Goal: Information Seeking & Learning: Learn about a topic

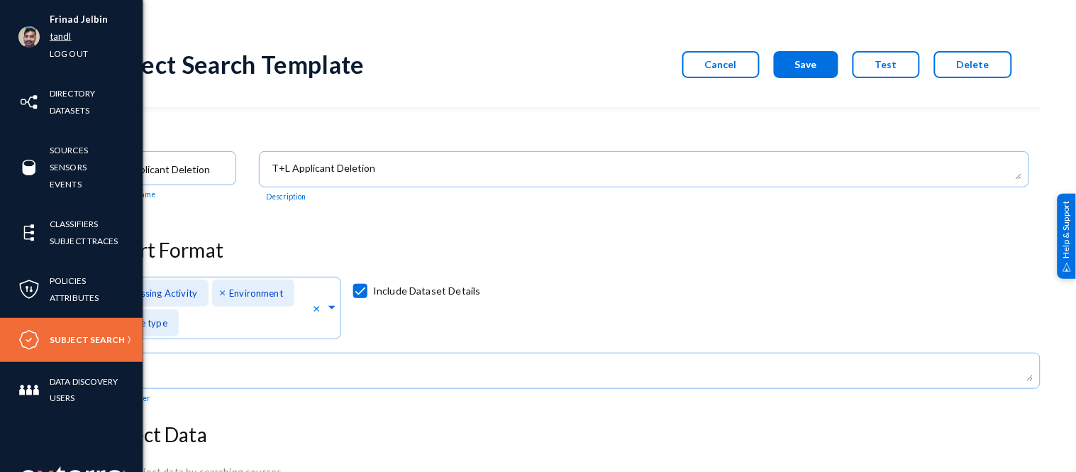
scroll to position [150, 0]
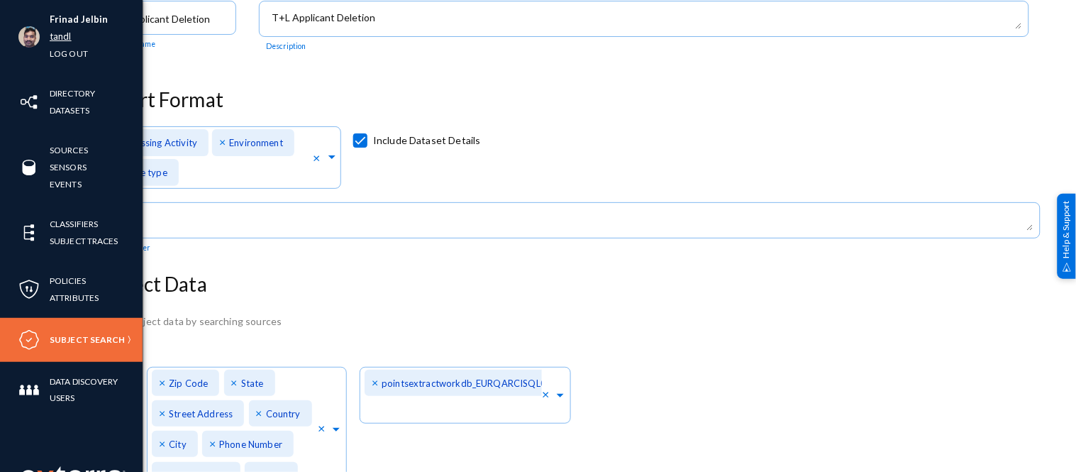
click at [65, 35] on link "tandl" at bounding box center [61, 36] width 22 height 16
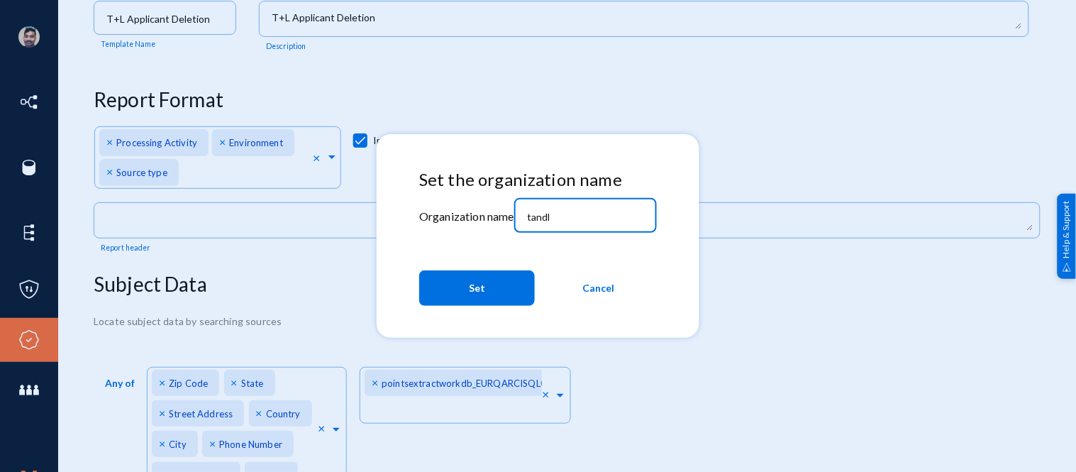
drag, startPoint x: 560, startPoint y: 213, endPoint x: 511, endPoint y: 209, distance: 49.8
click at [511, 209] on div "Set the organization name Organization name tandl Set Cancel" at bounding box center [538, 240] width 238 height 143
type input "bhm"
click at [486, 286] on button "Set" at bounding box center [477, 287] width 116 height 35
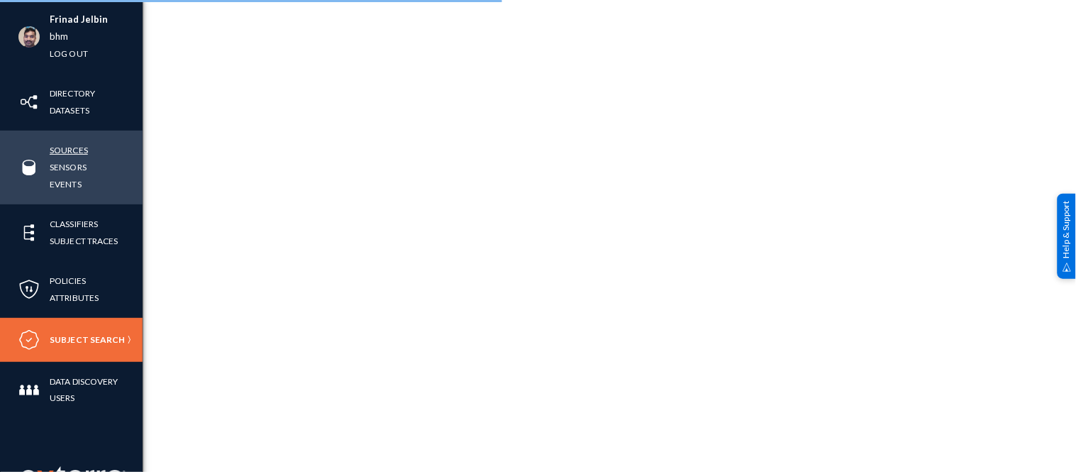
click at [71, 150] on link "Sources" at bounding box center [69, 150] width 38 height 16
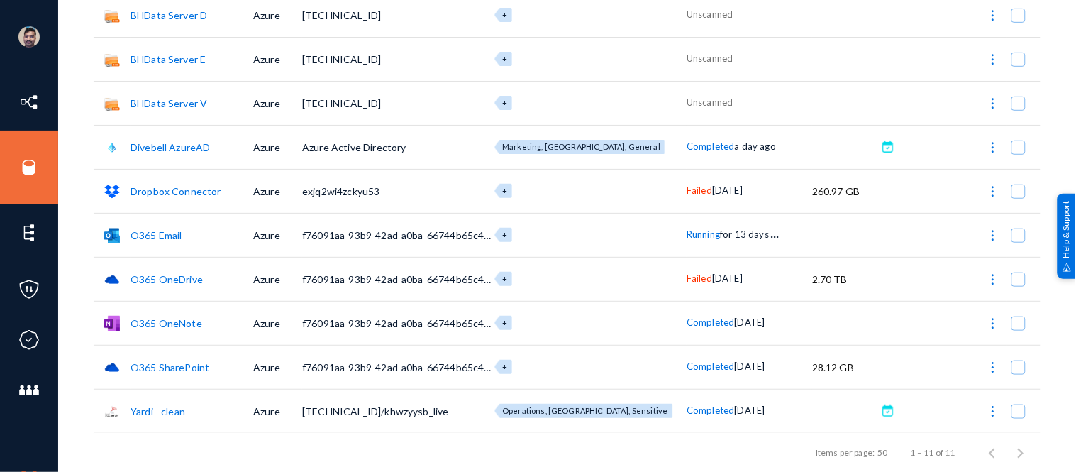
scroll to position [187, 0]
click at [596, 444] on div "Items per page: 50 1 – 11 of 11" at bounding box center [567, 452] width 947 height 40
click at [686, 277] on span "Failed" at bounding box center [699, 278] width 26 height 11
click at [559, 280] on div at bounding box center [538, 236] width 1076 height 472
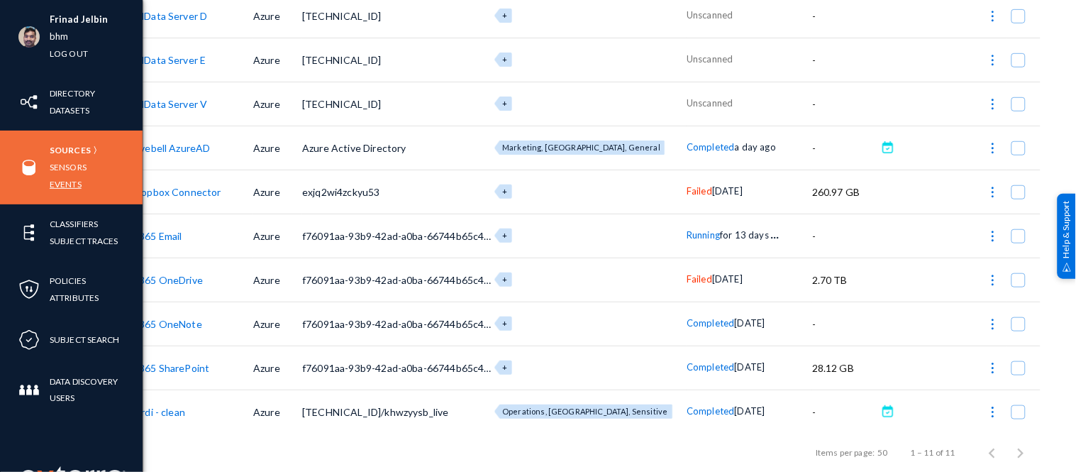
click at [62, 179] on link "Events" at bounding box center [66, 184] width 32 height 16
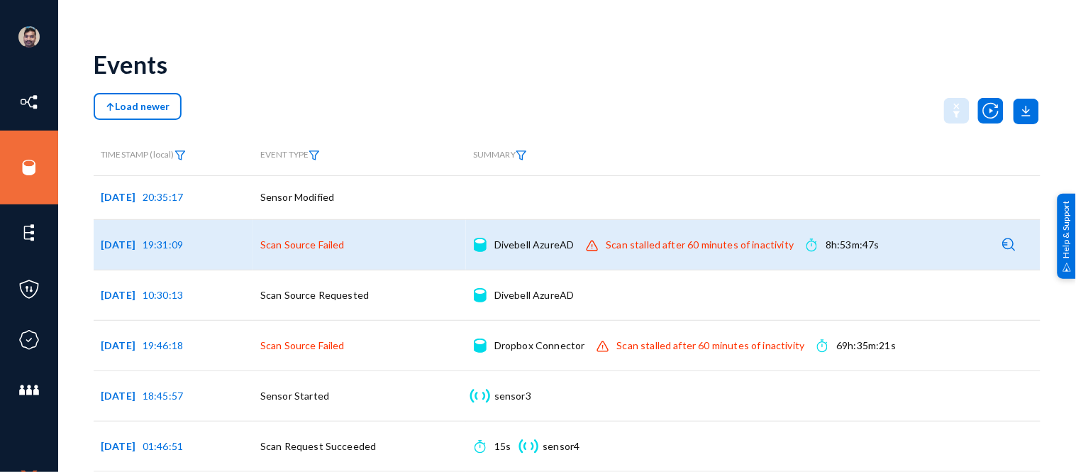
click at [677, 245] on div "Scan stalled after 60 minutes of inactivity" at bounding box center [700, 245] width 188 height 14
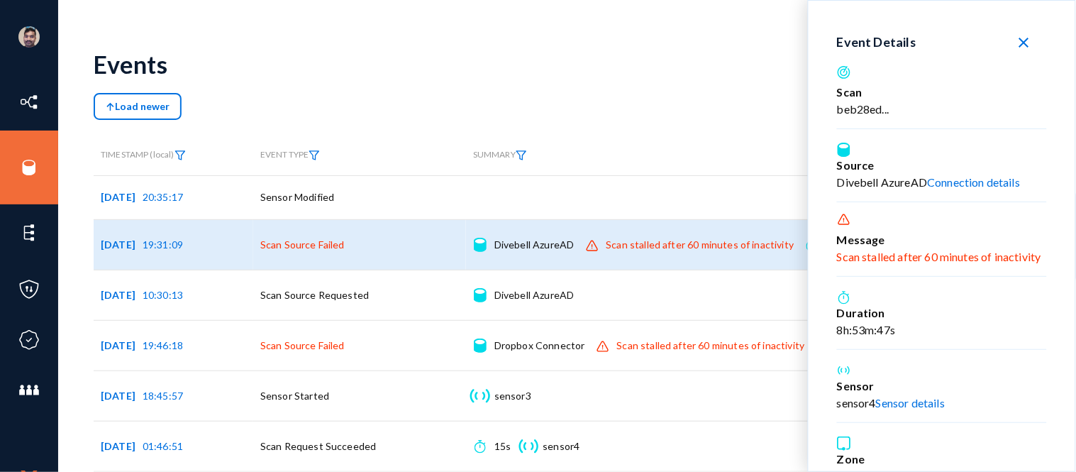
click at [1010, 43] on button "close" at bounding box center [1023, 42] width 45 height 26
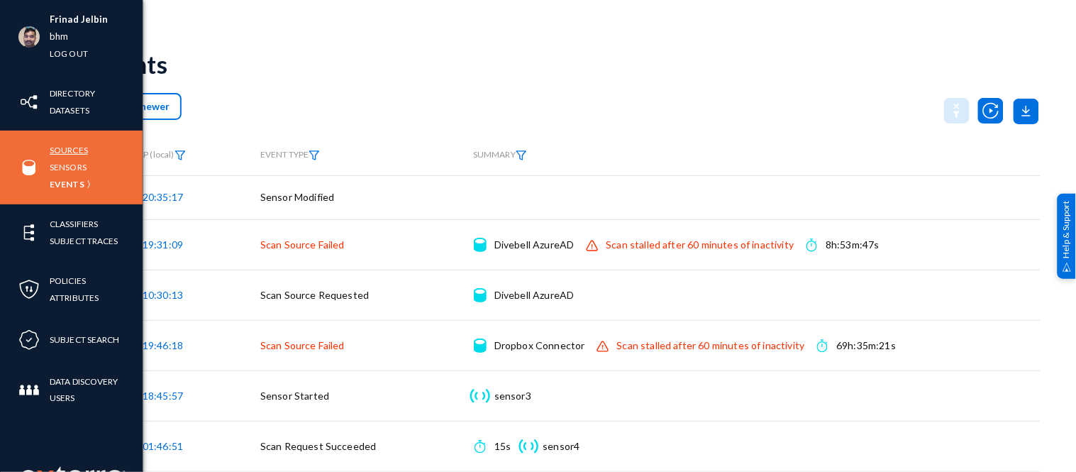
click at [69, 148] on link "Sources" at bounding box center [69, 150] width 38 height 16
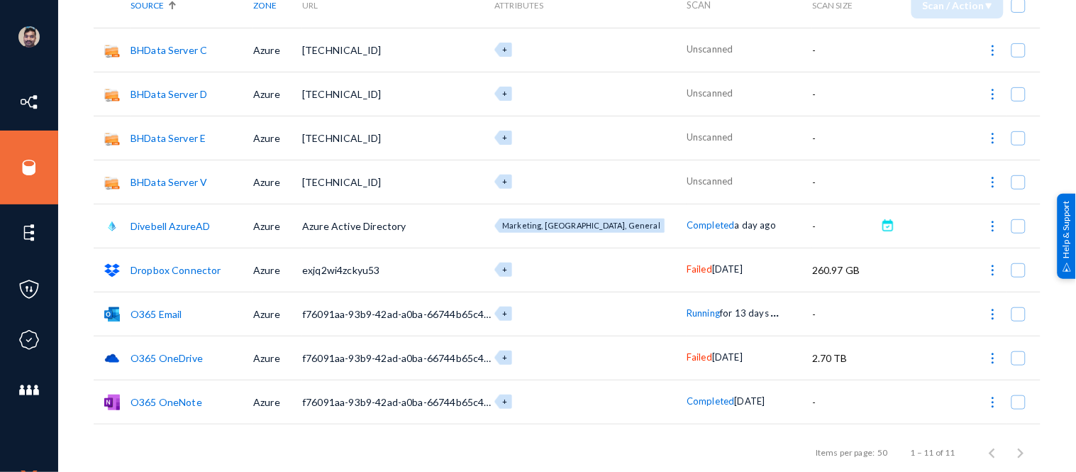
scroll to position [188, 0]
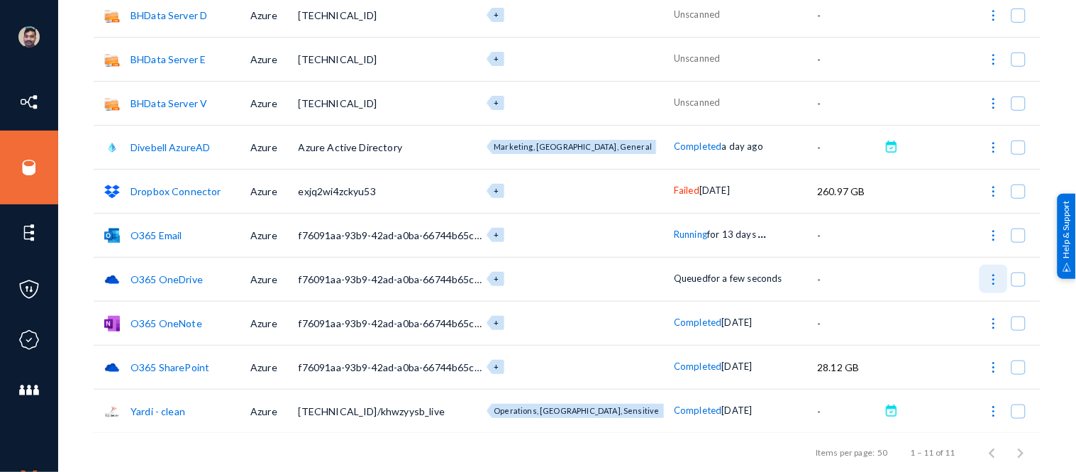
click at [986, 278] on img at bounding box center [993, 279] width 14 height 14
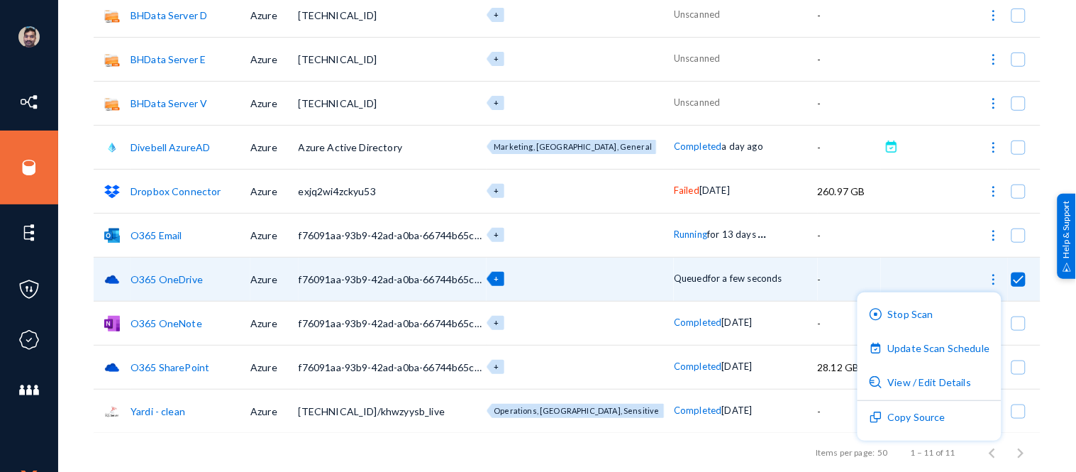
click at [76, 111] on div at bounding box center [538, 236] width 1076 height 472
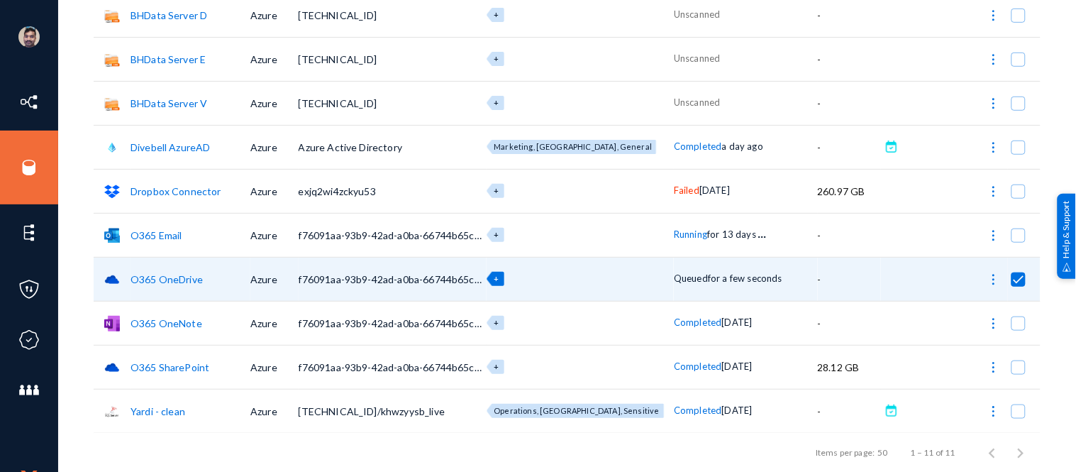
checkbox input "false"
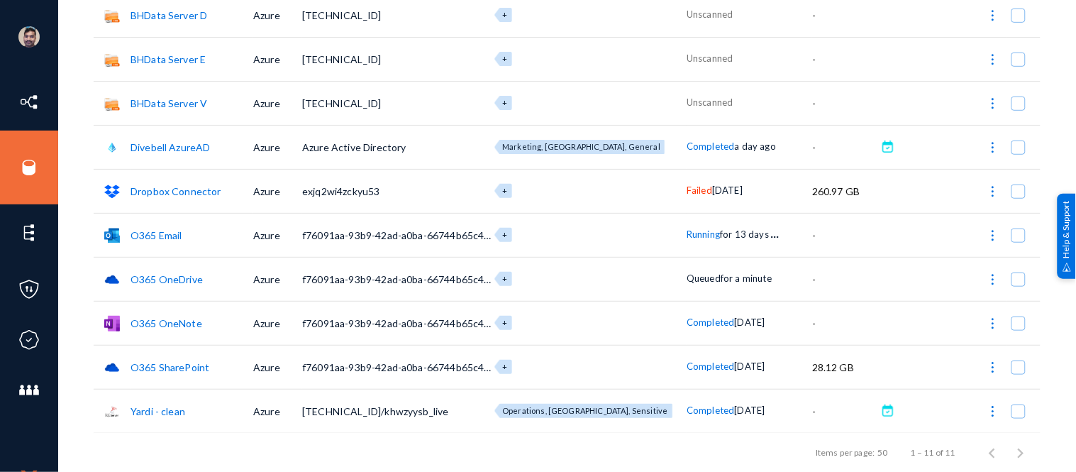
click at [686, 191] on span "Failed" at bounding box center [699, 189] width 26 height 11
click at [909, 17] on div at bounding box center [538, 236] width 1076 height 472
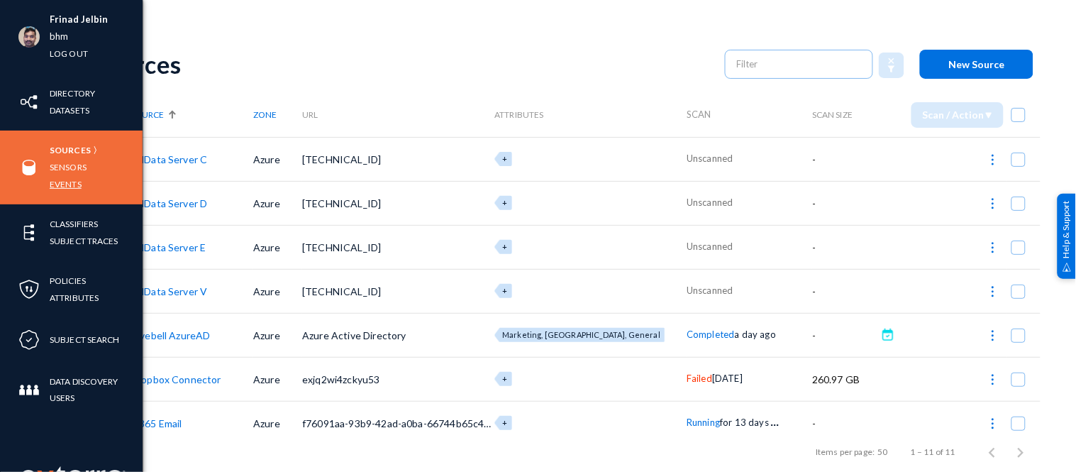
click at [75, 185] on link "Events" at bounding box center [66, 184] width 32 height 16
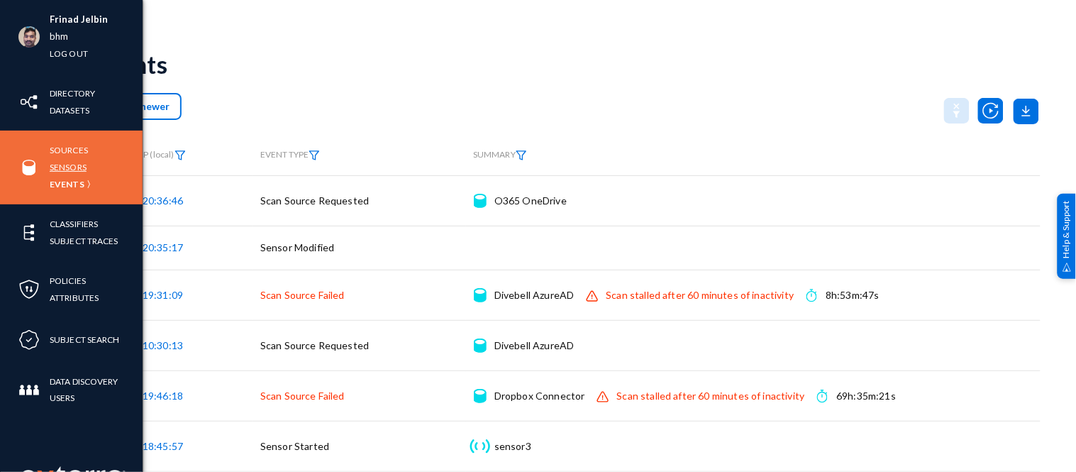
click at [72, 162] on link "Sensors" at bounding box center [68, 167] width 37 height 16
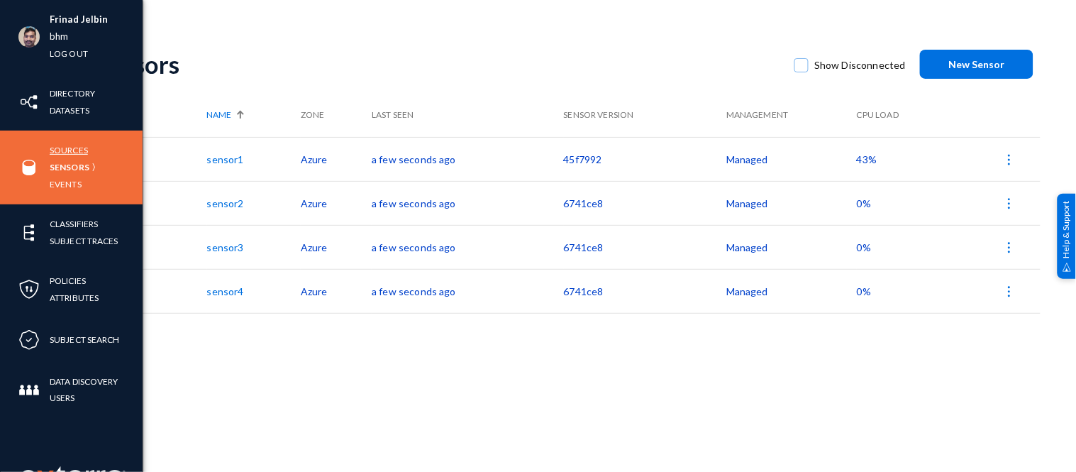
click at [69, 150] on link "Sources" at bounding box center [69, 150] width 38 height 16
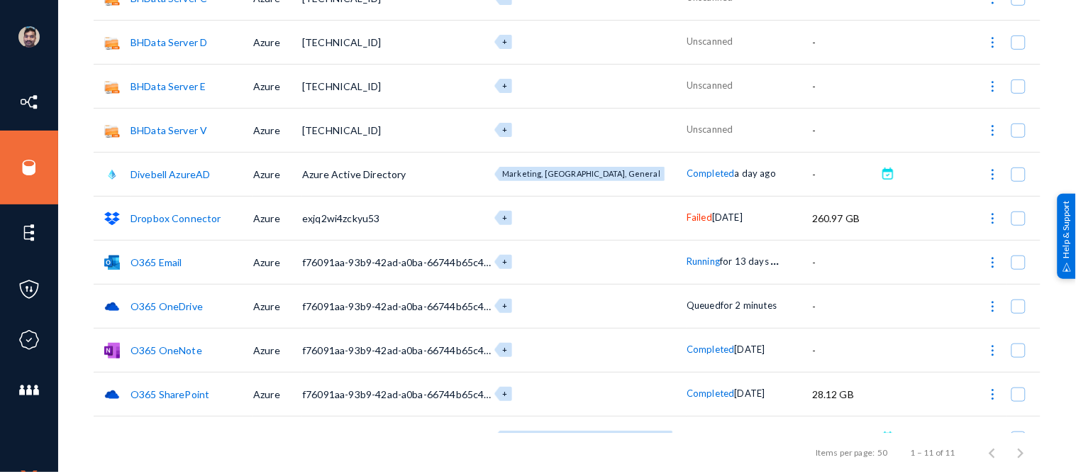
scroll to position [162, 0]
click at [686, 258] on span "Running" at bounding box center [702, 260] width 33 height 11
click at [778, 257] on div at bounding box center [538, 236] width 1076 height 472
click at [686, 262] on span "Running" at bounding box center [702, 260] width 33 height 11
click at [749, 322] on div at bounding box center [538, 236] width 1076 height 472
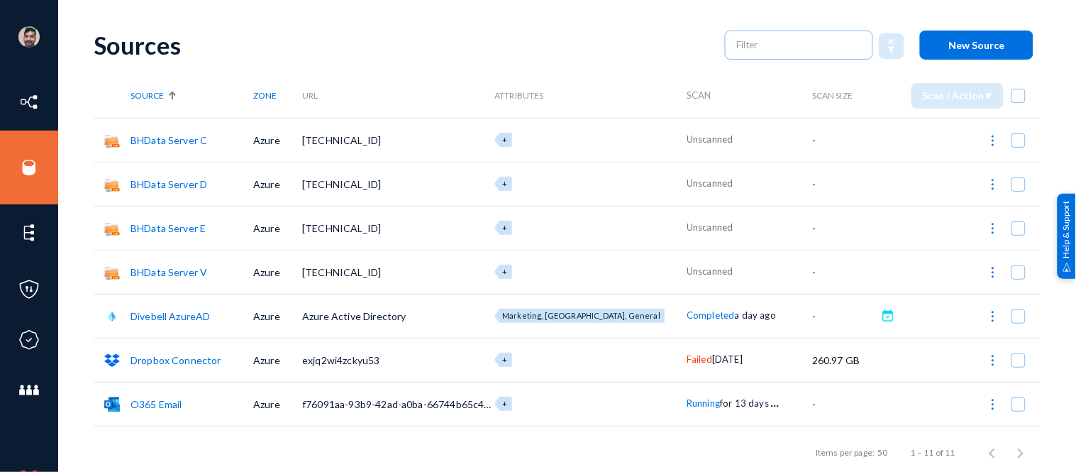
scroll to position [0, 0]
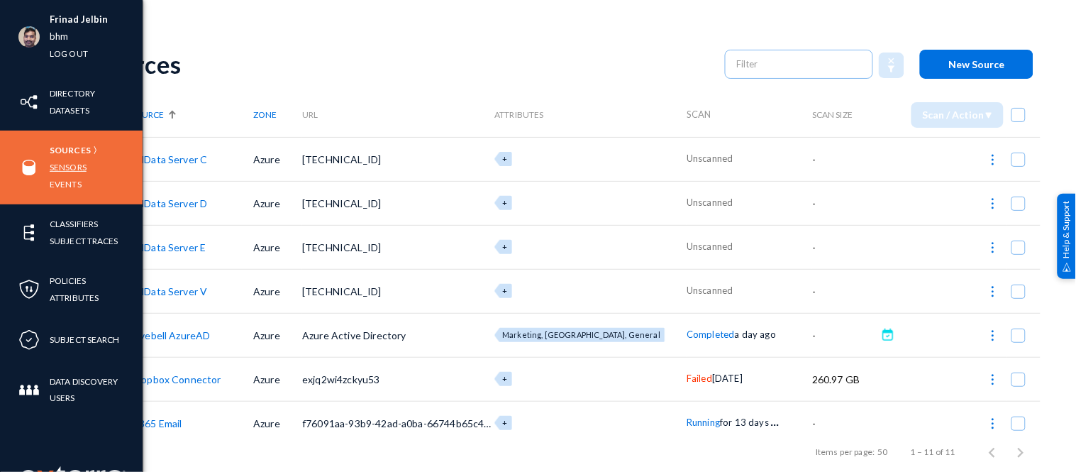
click at [72, 164] on link "Sensors" at bounding box center [68, 167] width 37 height 16
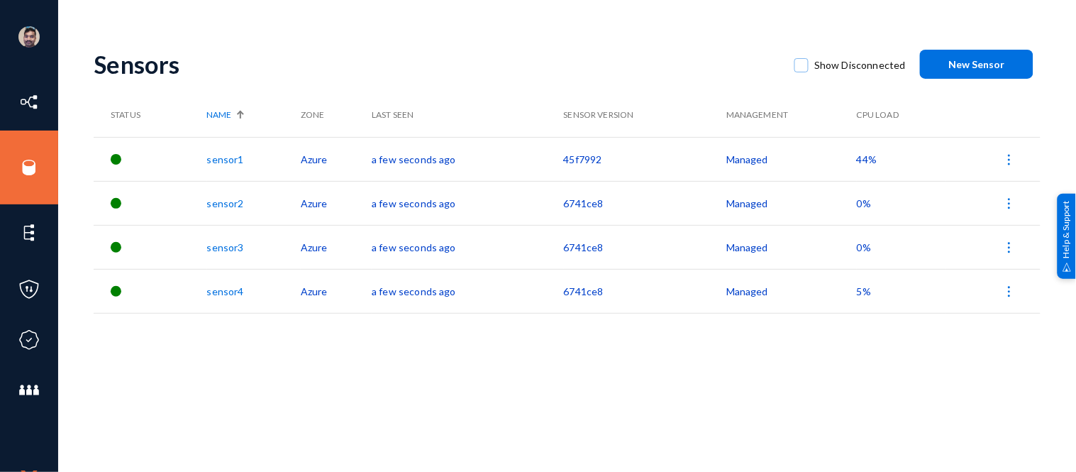
click at [1012, 163] on img at bounding box center [1009, 159] width 14 height 14
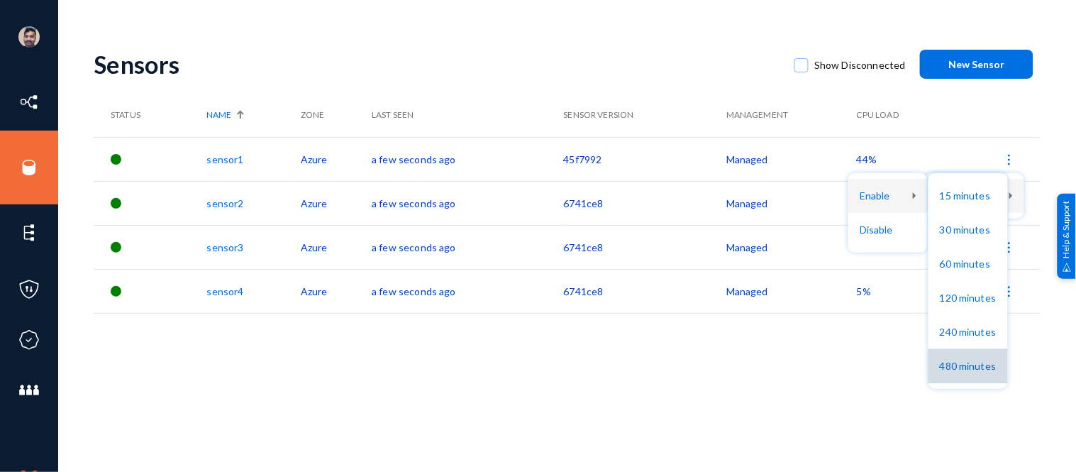
click at [951, 360] on button "480 minutes" at bounding box center [967, 366] width 79 height 34
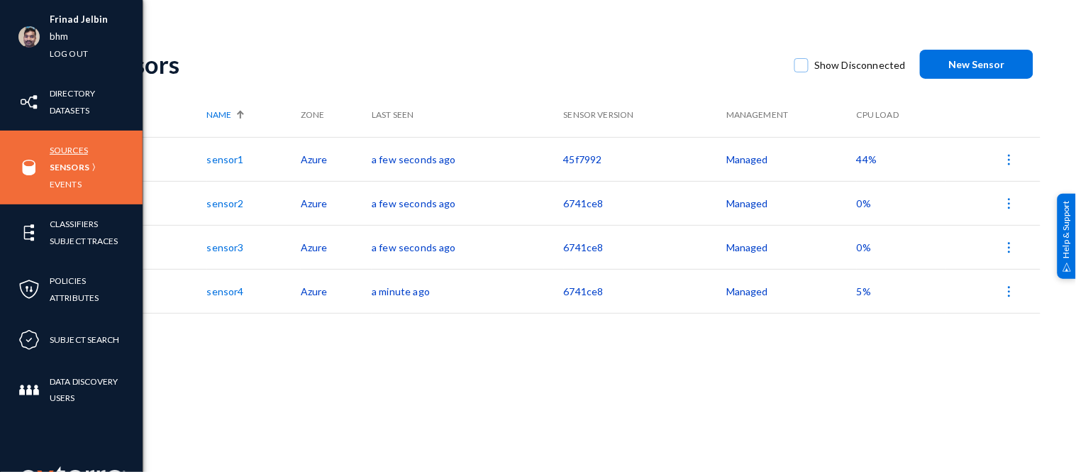
click at [69, 152] on link "Sources" at bounding box center [69, 150] width 38 height 16
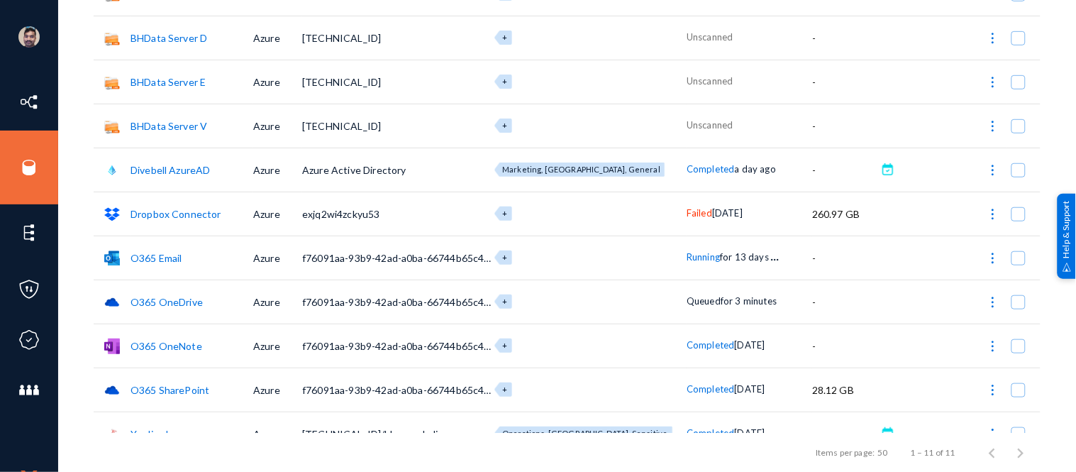
scroll to position [172, 0]
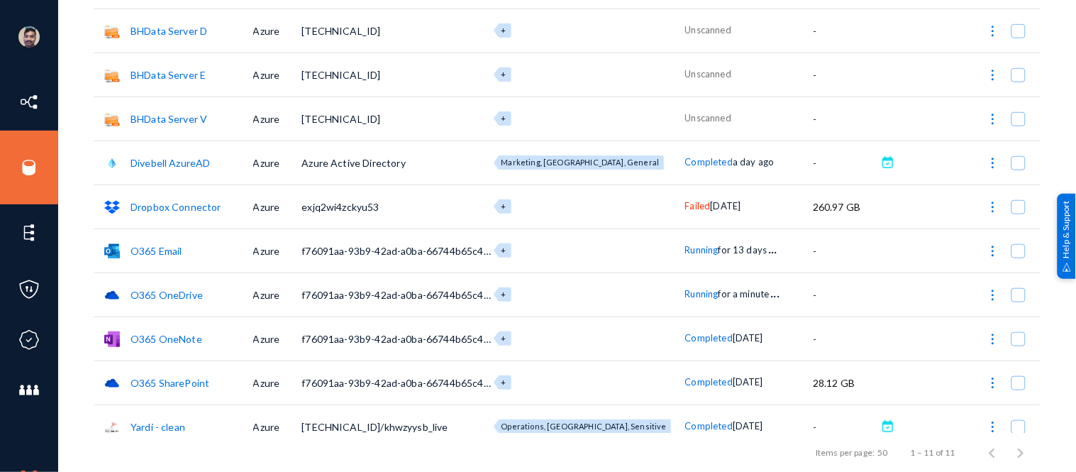
click at [685, 295] on span "Running" at bounding box center [701, 293] width 33 height 11
click at [875, 245] on div at bounding box center [538, 236] width 1076 height 472
click at [986, 250] on img at bounding box center [993, 251] width 14 height 14
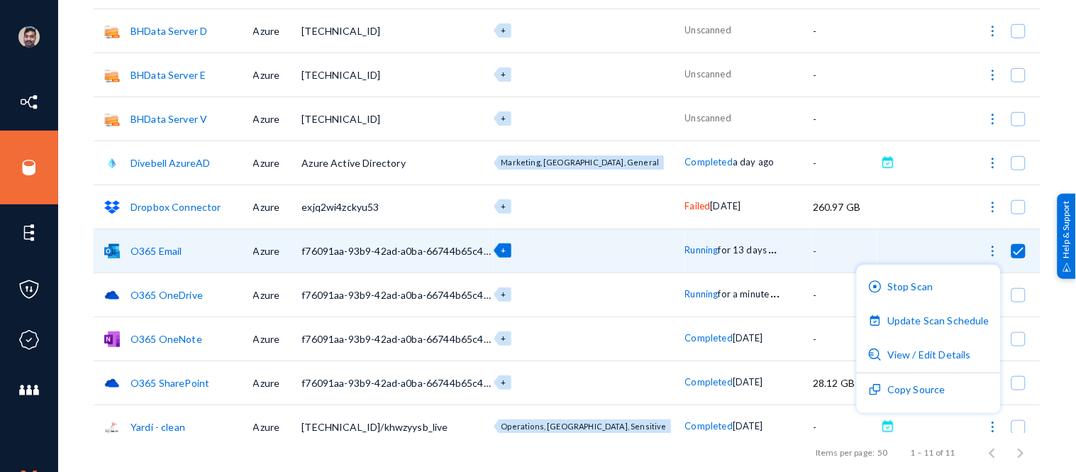
click at [75, 272] on div at bounding box center [538, 236] width 1076 height 472
checkbox input "false"
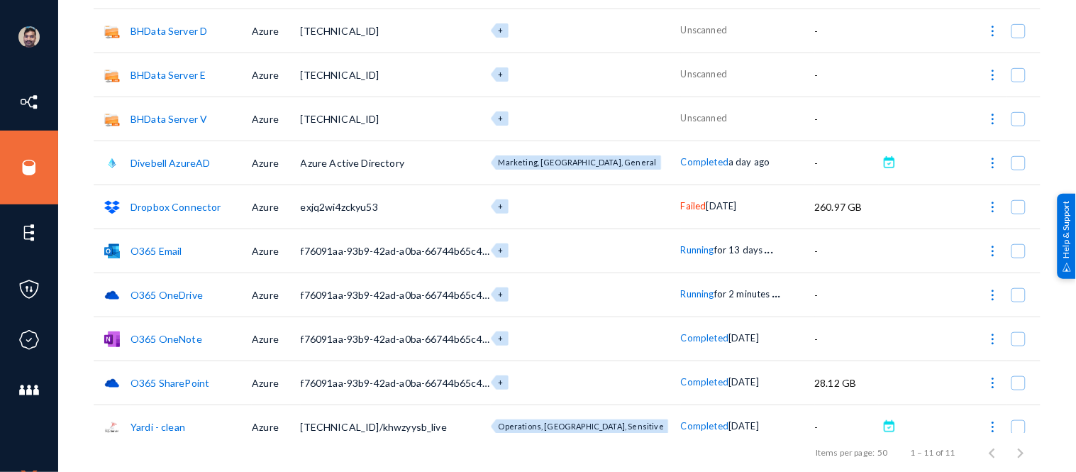
click at [681, 292] on span "Running" at bounding box center [697, 293] width 33 height 11
click at [71, 416] on div at bounding box center [538, 236] width 1076 height 472
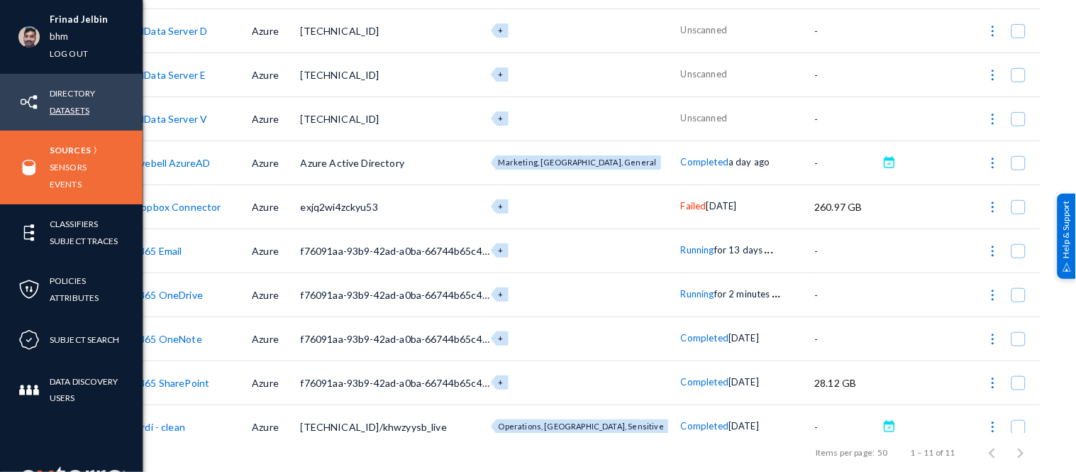
click at [65, 106] on link "Datasets" at bounding box center [70, 110] width 40 height 16
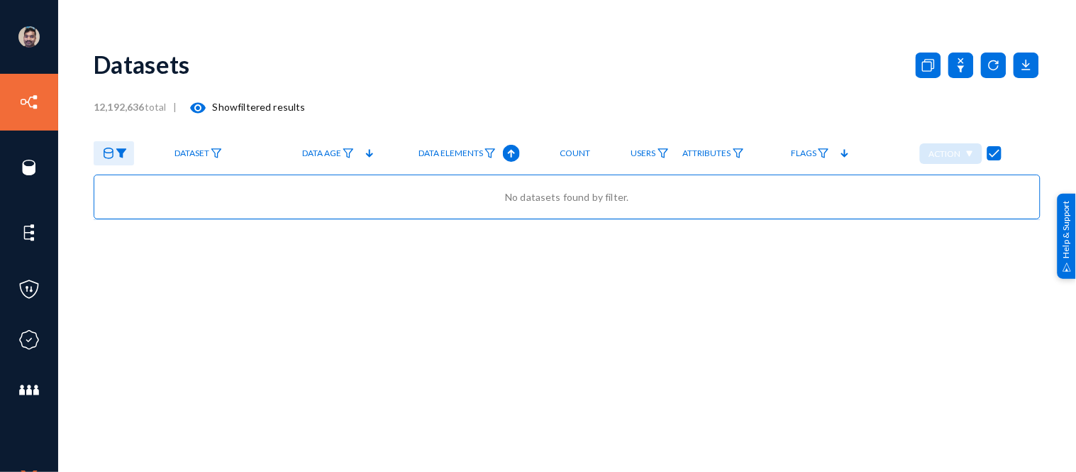
click at [124, 153] on img at bounding box center [121, 153] width 11 height 10
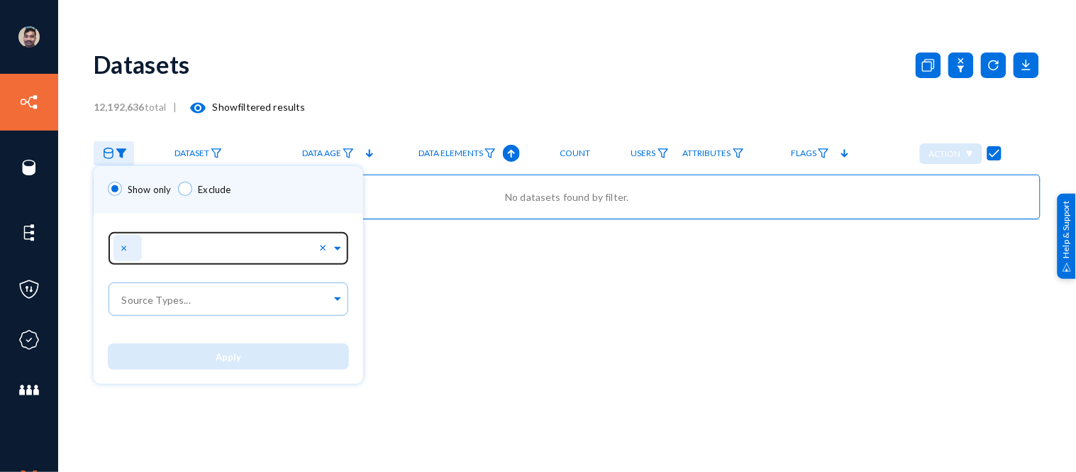
click at [123, 244] on span "×" at bounding box center [126, 246] width 10 height 13
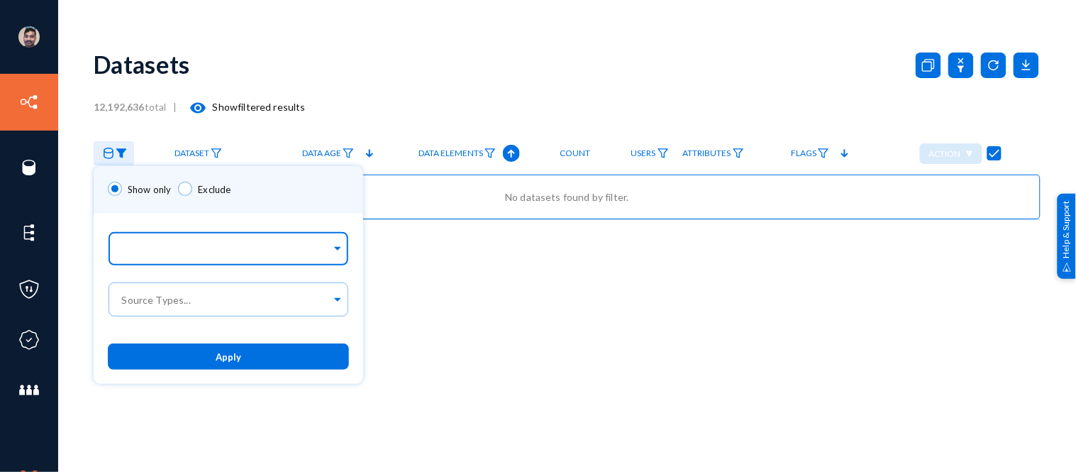
click at [194, 252] on input "text" at bounding box center [225, 250] width 212 height 13
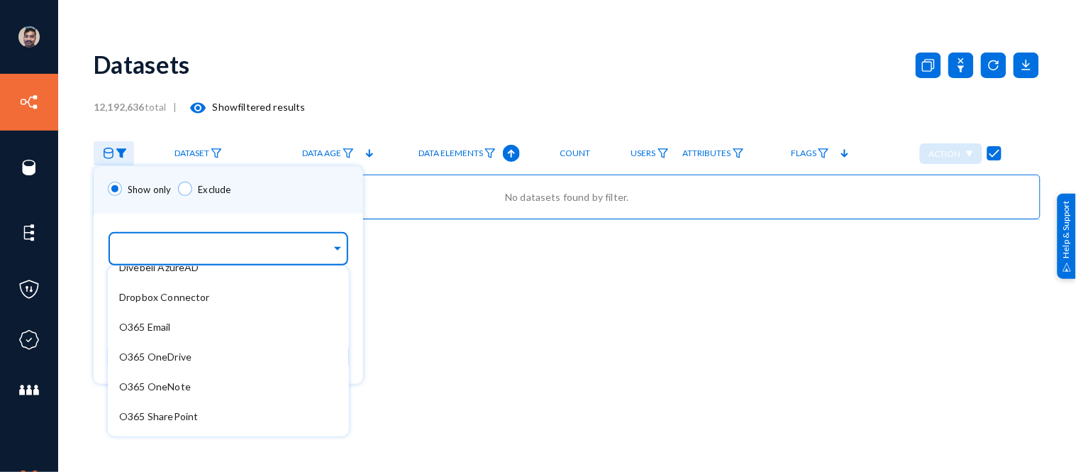
scroll to position [157, 0]
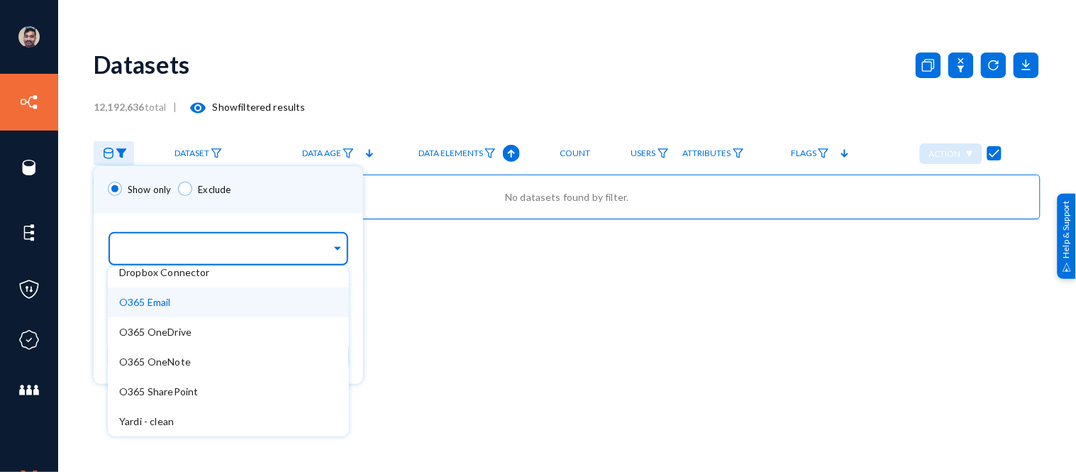
click at [160, 300] on span "O365 Email" at bounding box center [145, 302] width 52 height 12
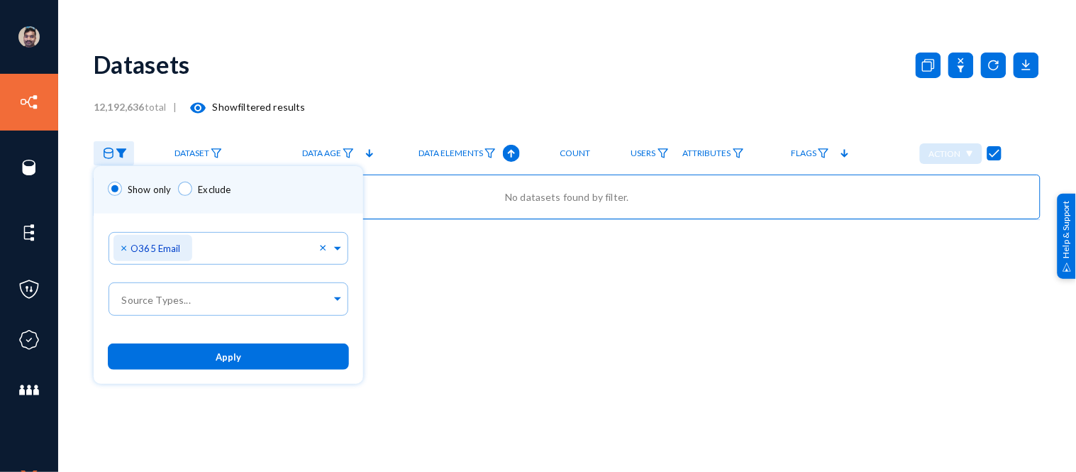
click at [301, 195] on div "Show only Exclude" at bounding box center [228, 190] width 269 height 48
click at [228, 352] on span "Apply" at bounding box center [229, 356] width 26 height 11
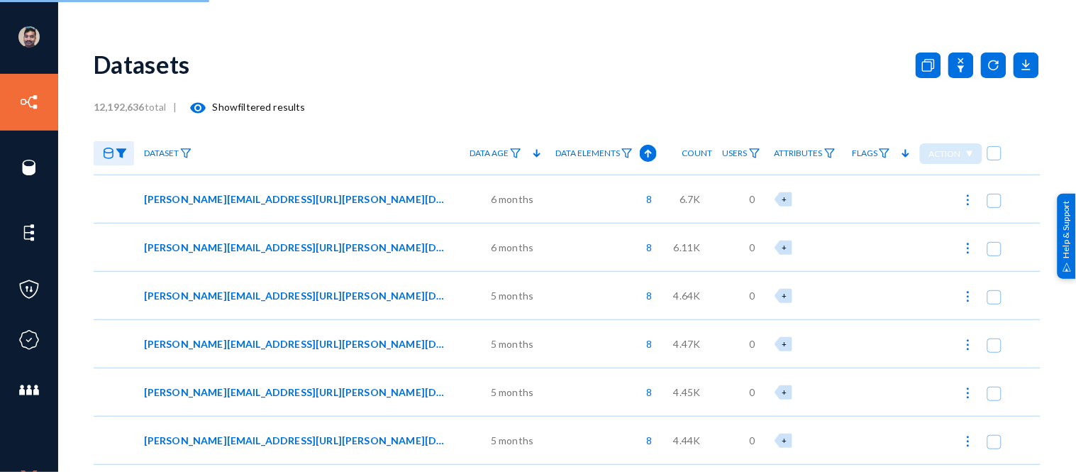
checkbox input "false"
click at [201, 107] on mat-icon "visibility" at bounding box center [198, 107] width 17 height 17
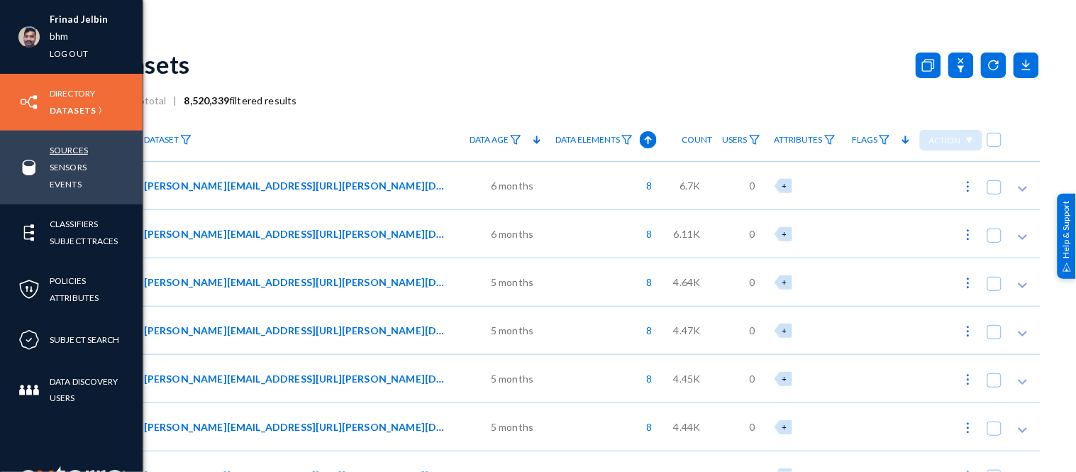
click at [62, 151] on link "Sources" at bounding box center [69, 150] width 38 height 16
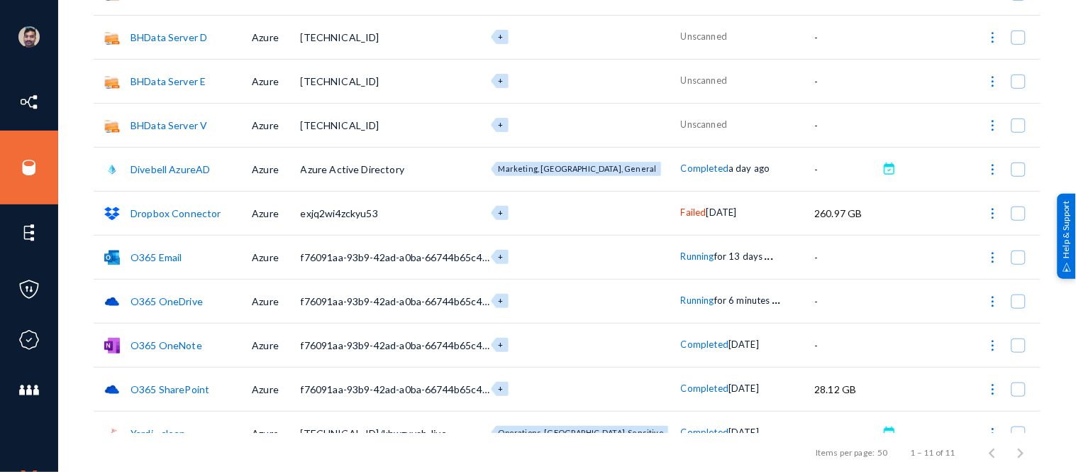
scroll to position [188, 0]
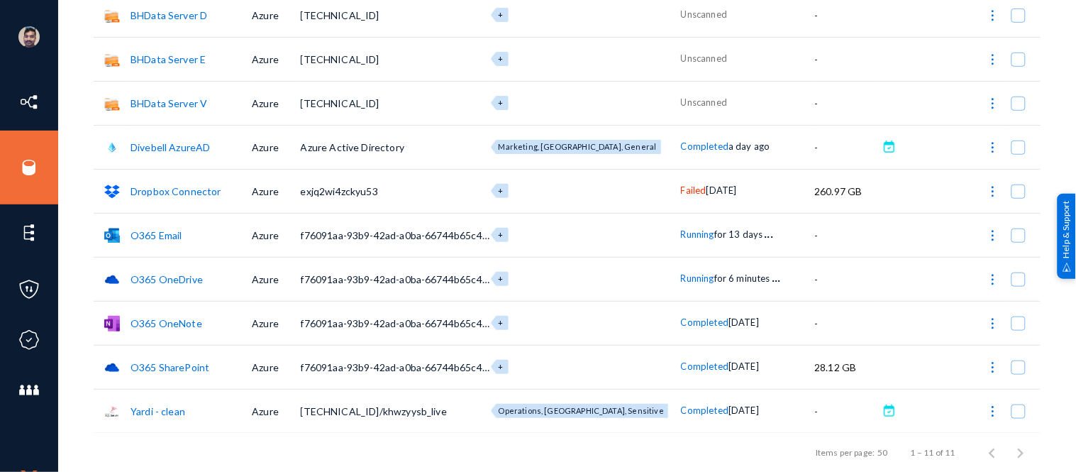
click at [681, 280] on span "Running" at bounding box center [697, 277] width 33 height 11
click at [113, 437] on div at bounding box center [538, 236] width 1076 height 472
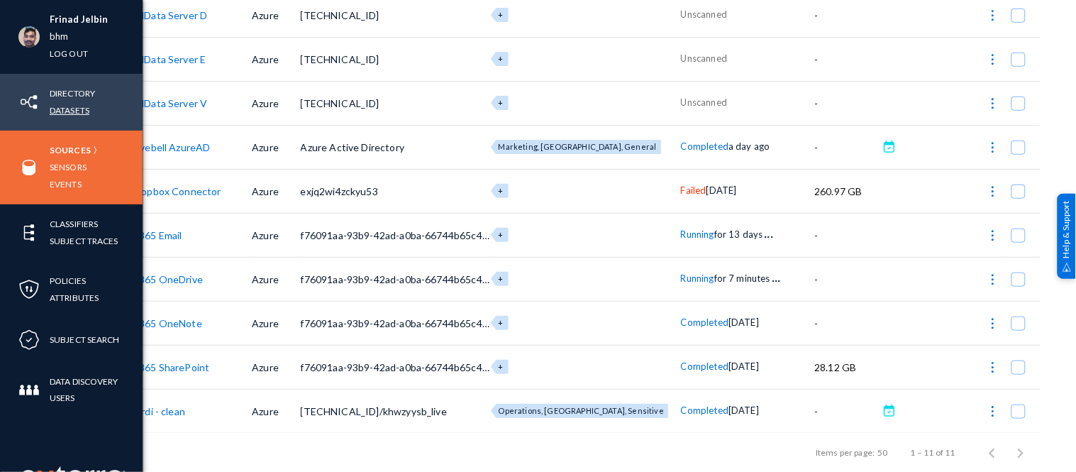
click at [77, 111] on link "Datasets" at bounding box center [70, 110] width 40 height 16
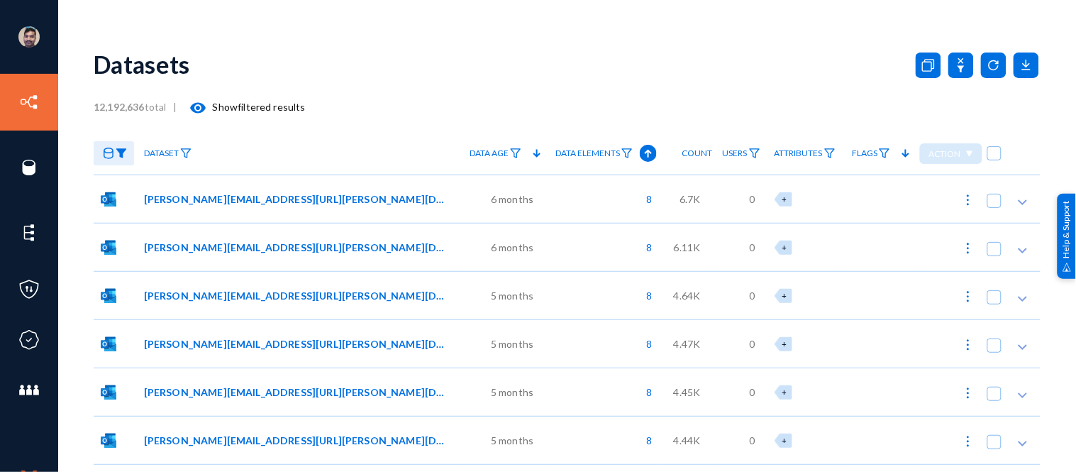
click at [194, 108] on mat-icon "visibility" at bounding box center [198, 107] width 17 height 17
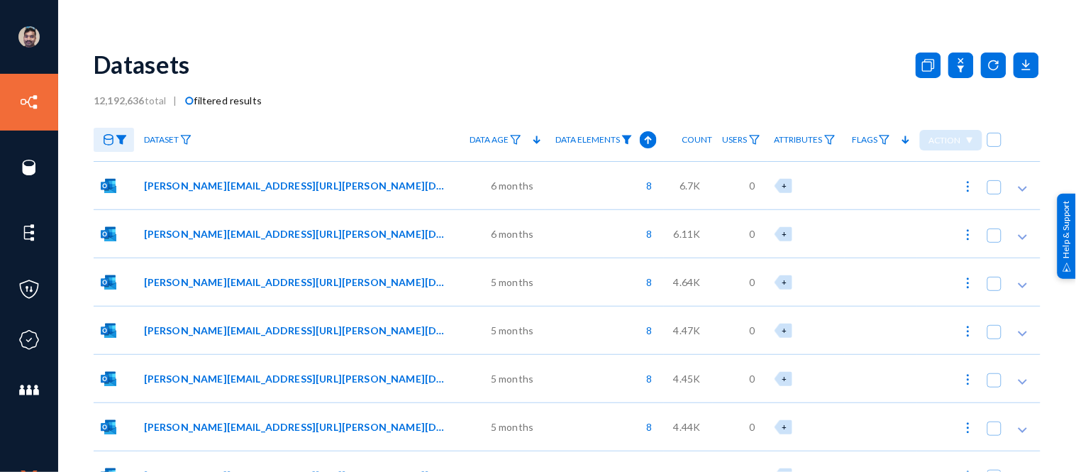
click at [627, 138] on img at bounding box center [626, 140] width 11 height 10
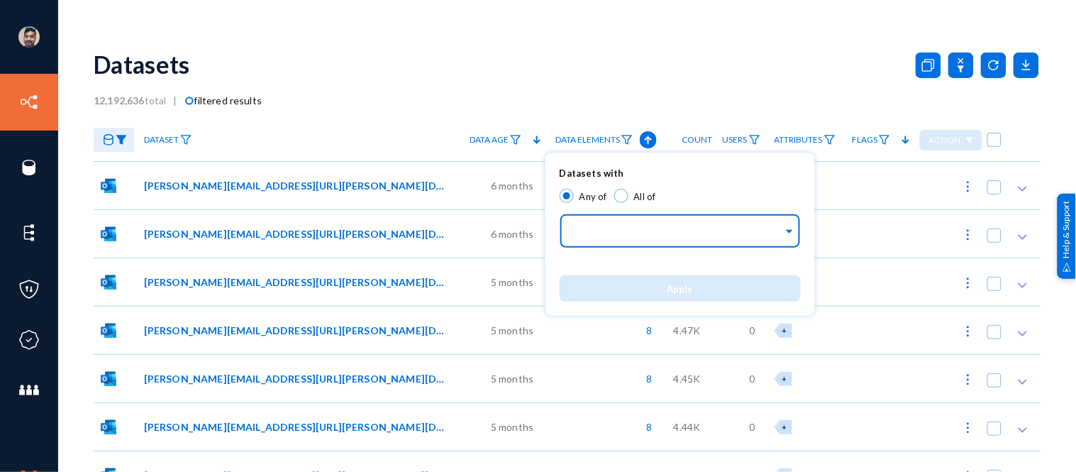
click at [612, 224] on div at bounding box center [677, 232] width 212 height 24
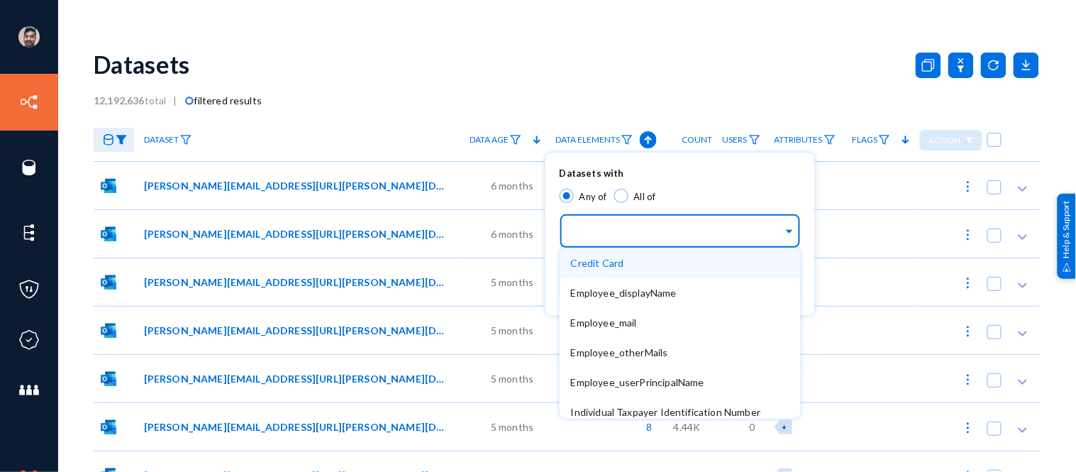
click at [491, 67] on div at bounding box center [538, 236] width 1076 height 472
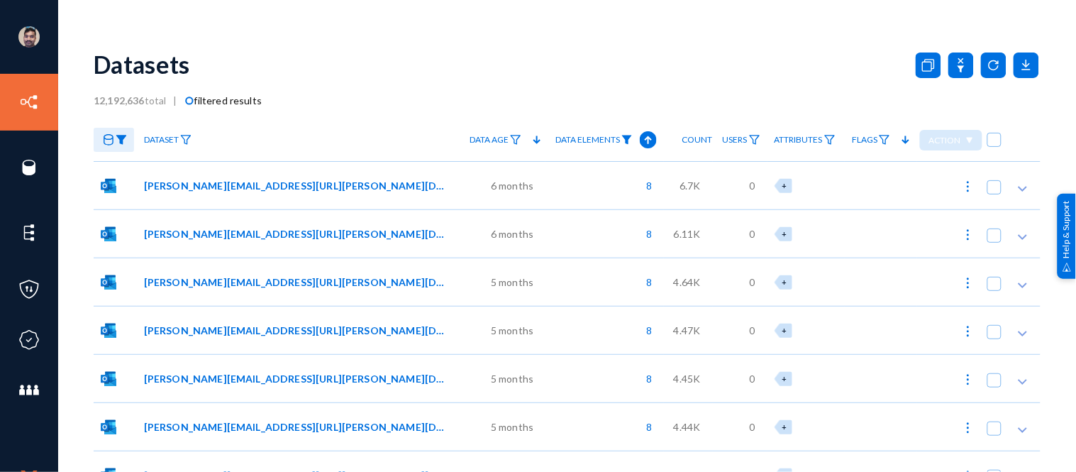
click at [626, 139] on img at bounding box center [626, 140] width 11 height 10
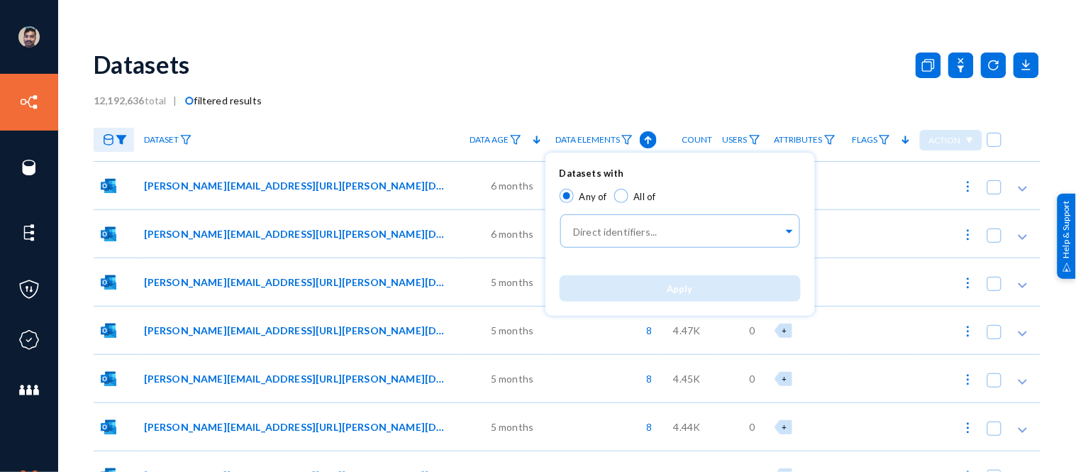
click at [538, 68] on div at bounding box center [538, 236] width 1076 height 472
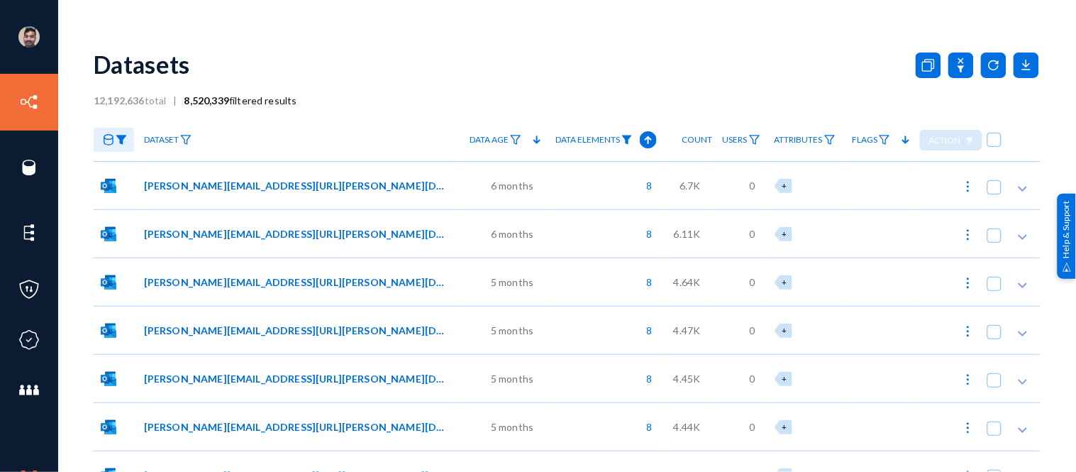
click at [628, 142] on img at bounding box center [626, 140] width 11 height 10
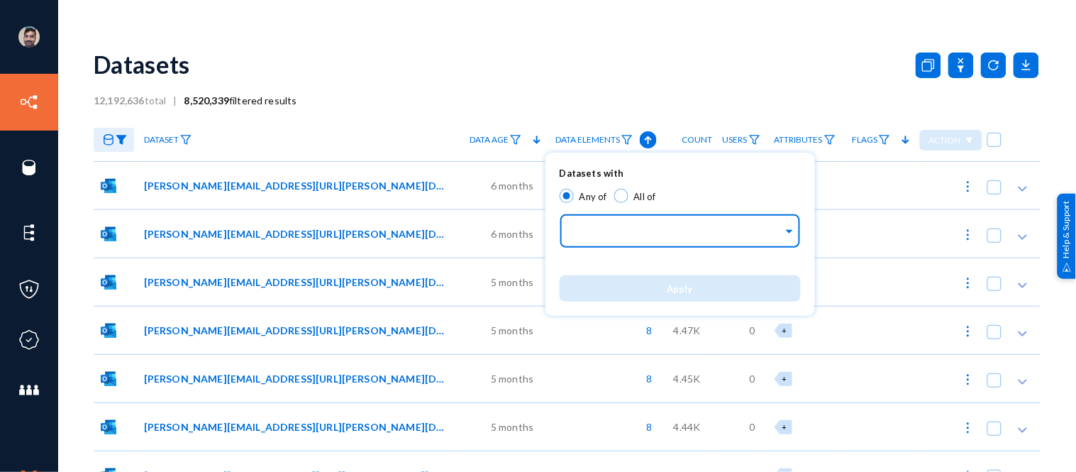
click at [618, 234] on input "text" at bounding box center [677, 232] width 212 height 13
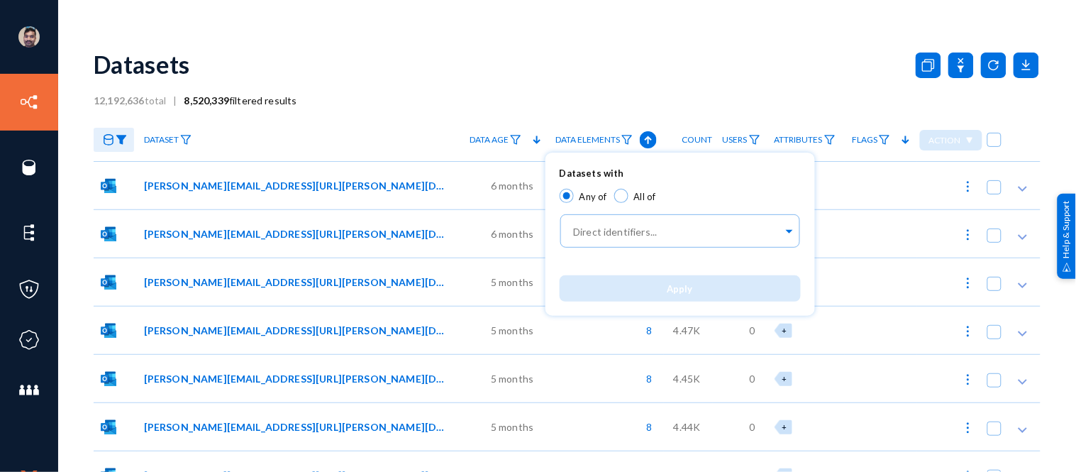
drag, startPoint x: 184, startPoint y: 101, endPoint x: 213, endPoint y: 99, distance: 29.1
click at [213, 99] on div at bounding box center [538, 236] width 1076 height 472
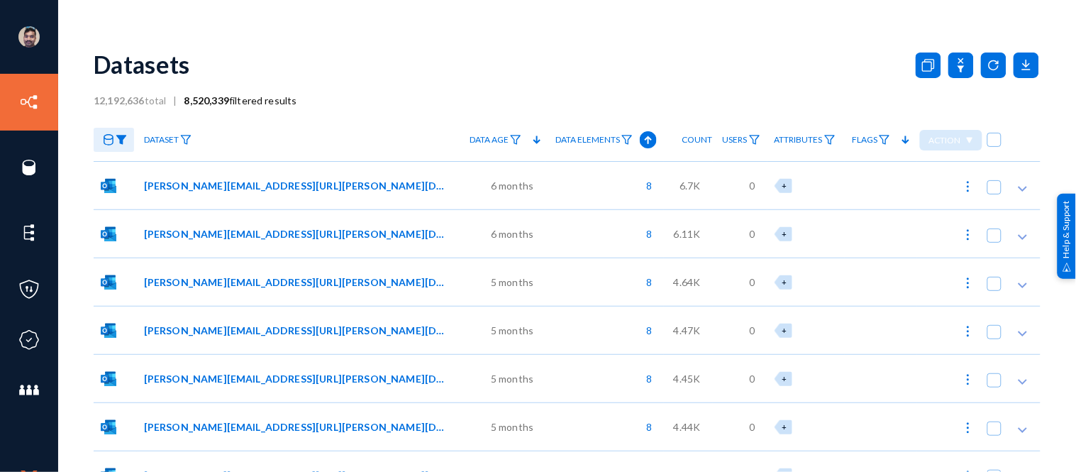
drag, startPoint x: 231, startPoint y: 99, endPoint x: 301, endPoint y: 64, distance: 78.7
click at [186, 99] on span "8,520,339 filtered results" at bounding box center [237, 100] width 120 height 12
click at [277, 65] on div "Datasets" at bounding box center [567, 63] width 947 height 57
click at [625, 138] on img at bounding box center [626, 140] width 11 height 10
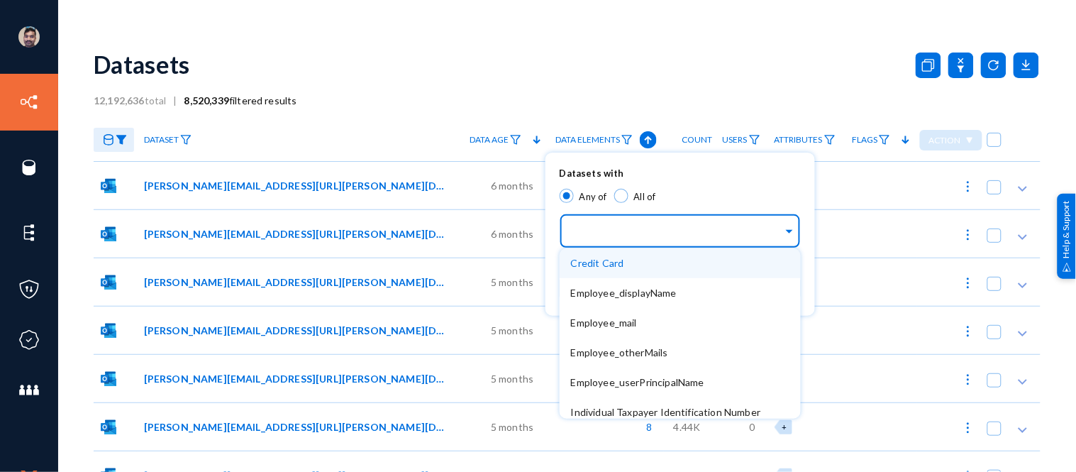
click at [608, 232] on input "text" at bounding box center [677, 232] width 212 height 13
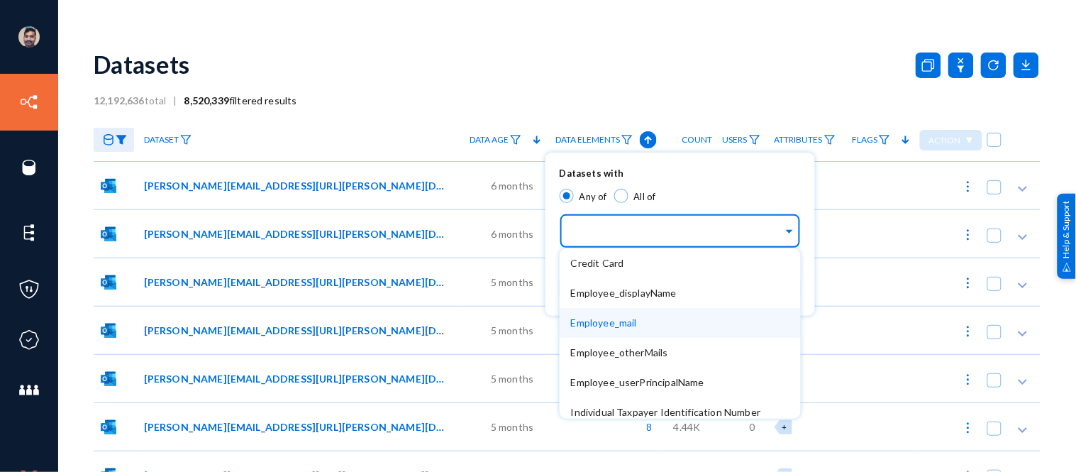
scroll to position [128, 0]
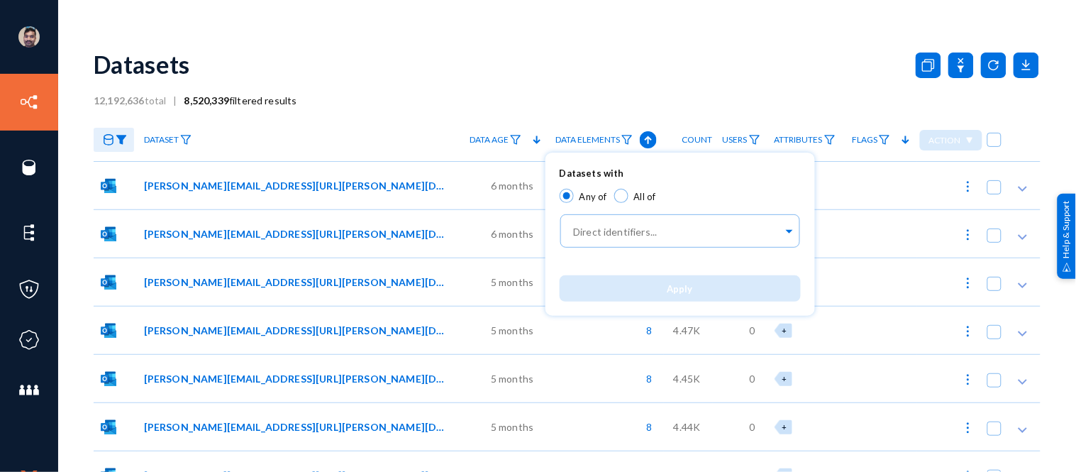
click at [521, 60] on div at bounding box center [538, 236] width 1076 height 472
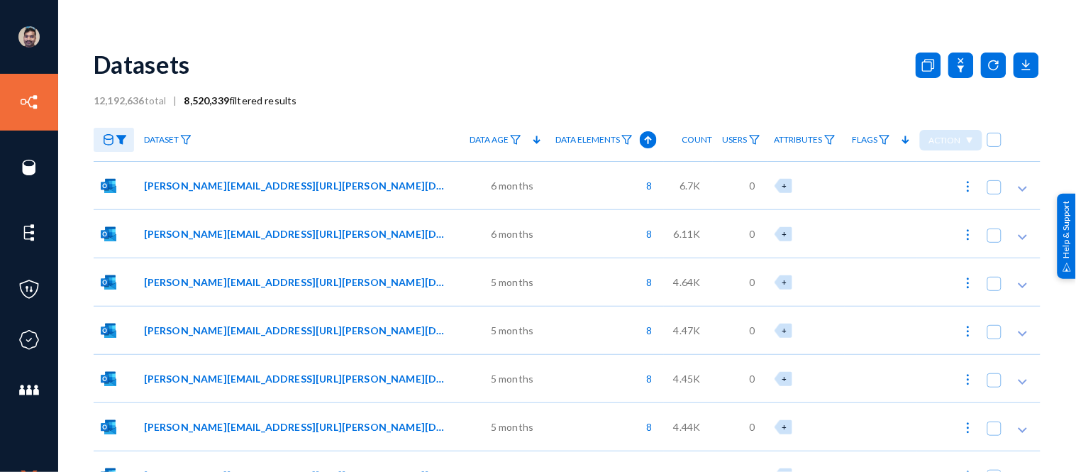
click at [703, 55] on div "Datasets" at bounding box center [567, 63] width 947 height 57
click at [586, 55] on div "Datasets" at bounding box center [567, 63] width 947 height 57
click at [118, 136] on img at bounding box center [121, 140] width 11 height 10
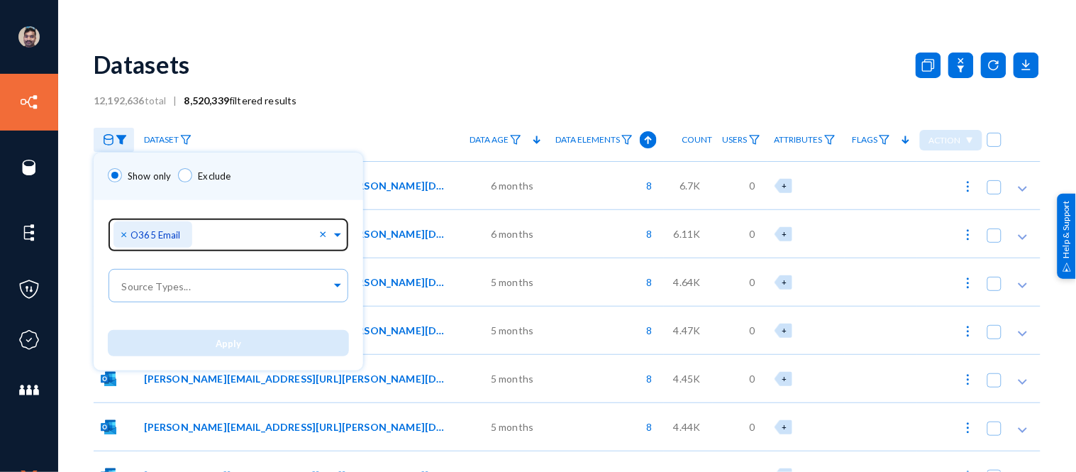
click at [123, 233] on span "×" at bounding box center [126, 233] width 10 height 13
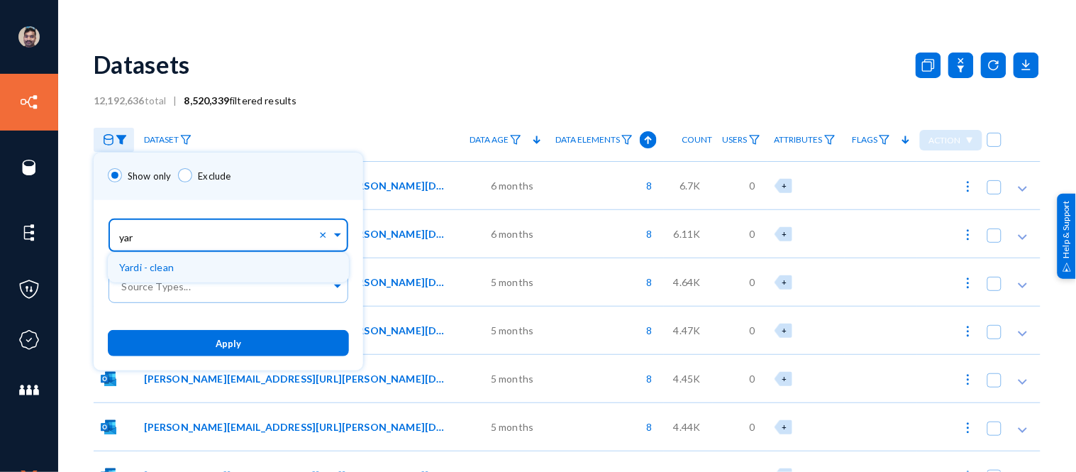
type input "yard"
click at [168, 267] on span "Yardi - clean" at bounding box center [146, 267] width 55 height 12
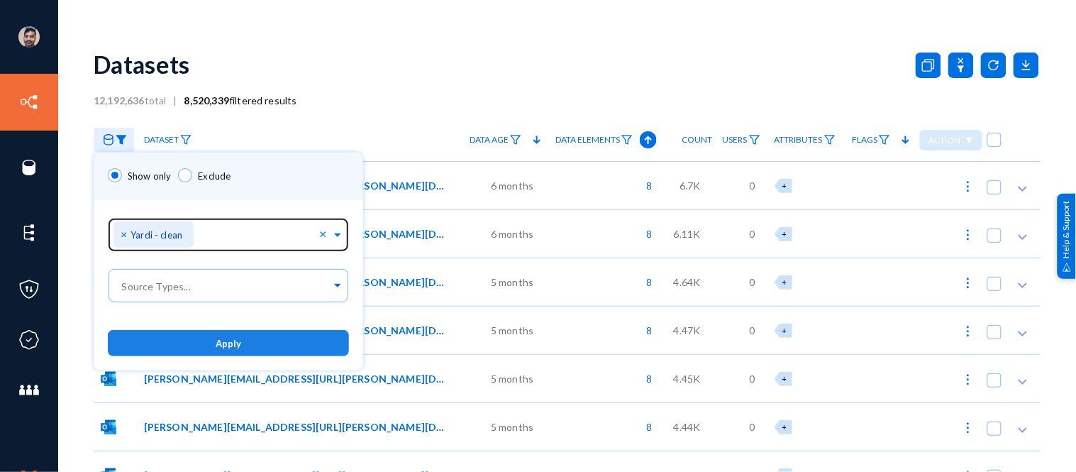
click at [230, 345] on span "Apply" at bounding box center [229, 343] width 26 height 11
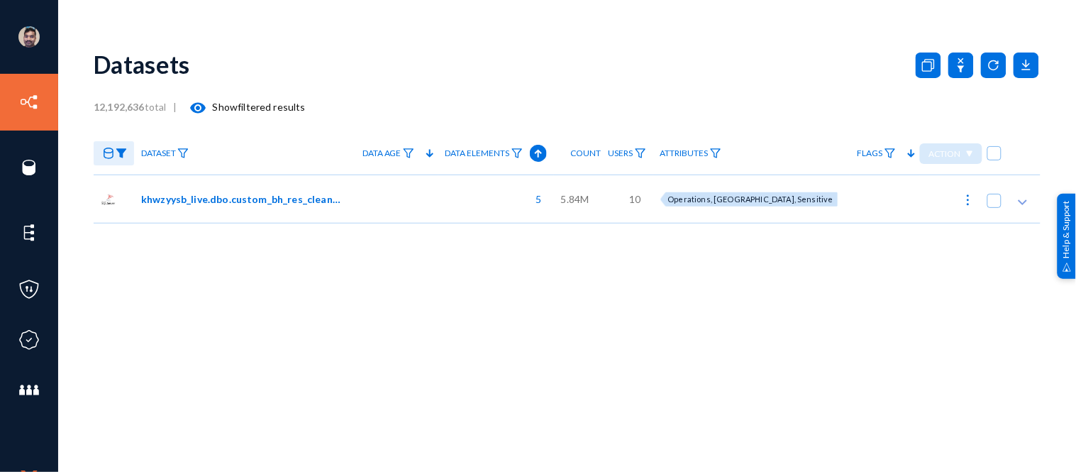
click at [238, 199] on span "khwzyysb_live.dbo.custom_bh_res_clean_data_gg" at bounding box center [242, 198] width 202 height 15
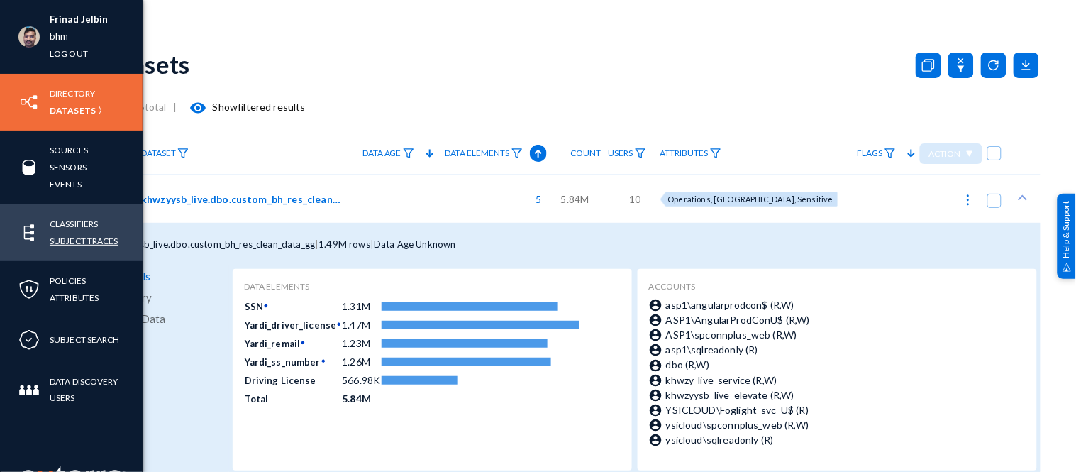
click at [84, 237] on link "Subject Traces" at bounding box center [84, 241] width 69 height 16
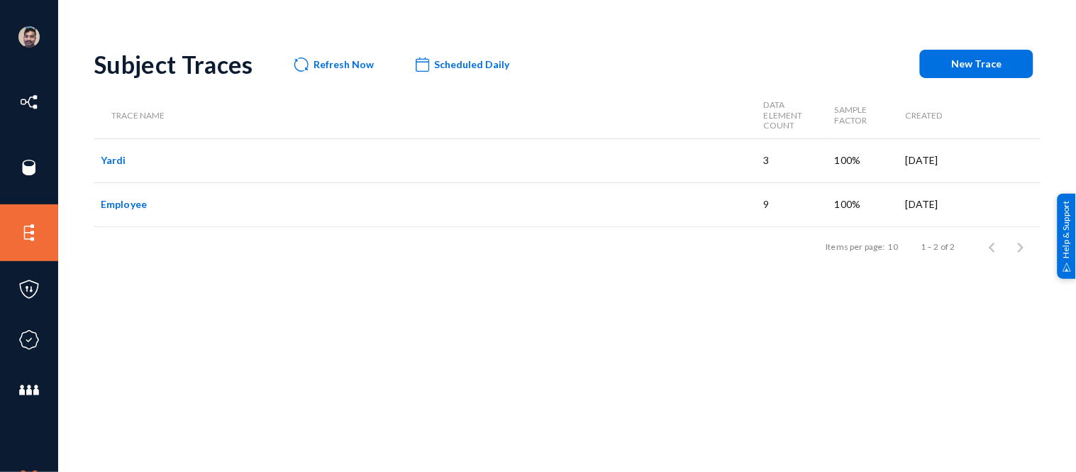
click at [109, 160] on link "Yardi" at bounding box center [114, 160] width 26 height 12
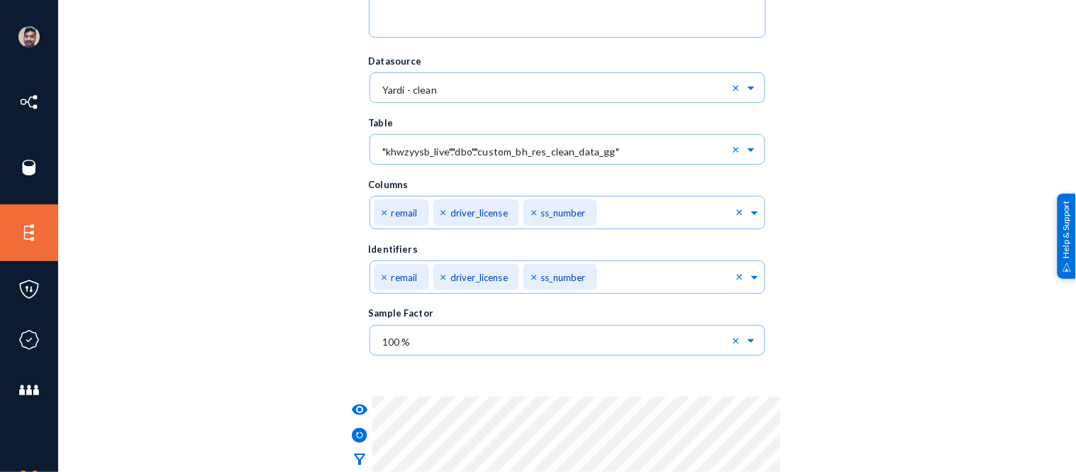
scroll to position [300, 0]
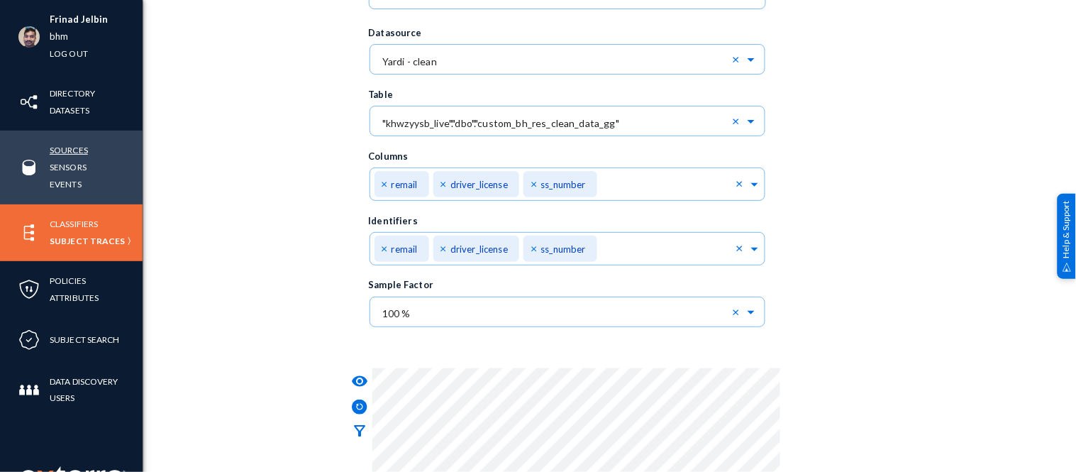
click at [69, 148] on link "Sources" at bounding box center [69, 150] width 38 height 16
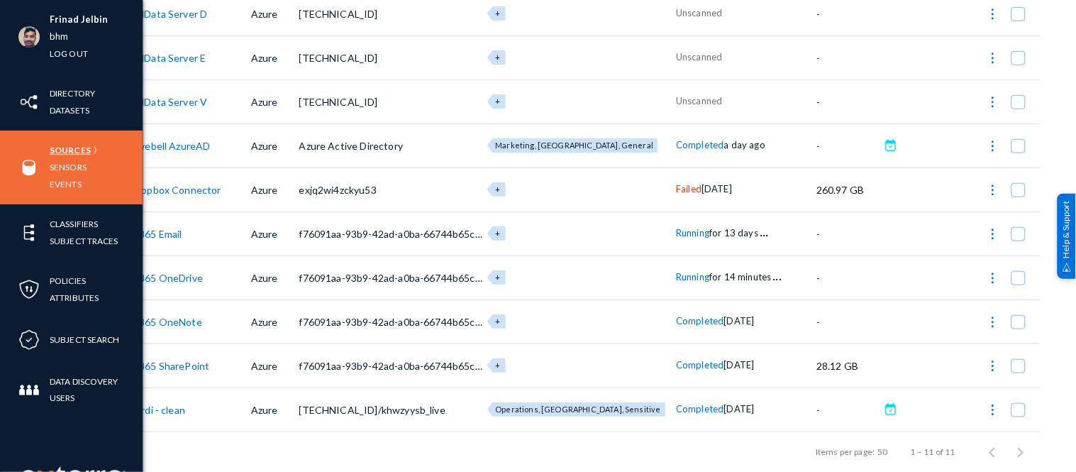
scroll to position [188, 0]
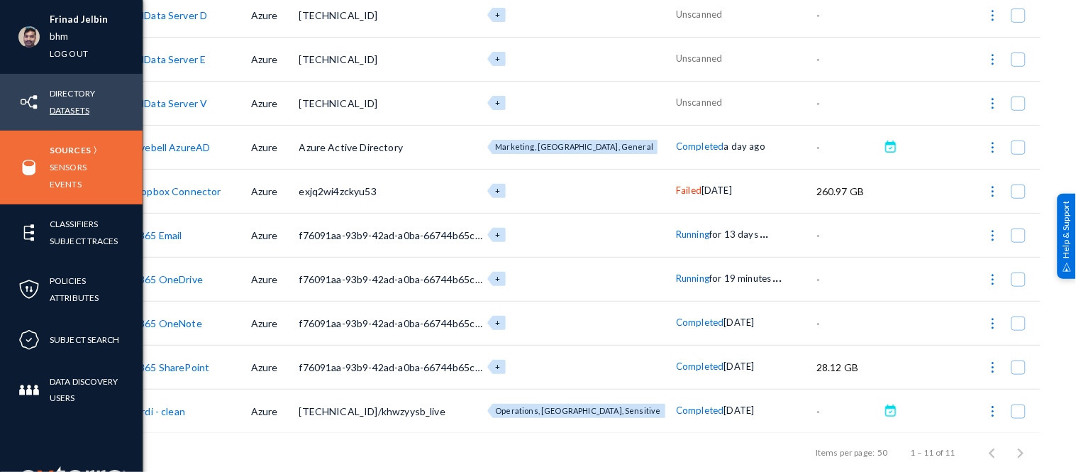
click at [74, 108] on link "Datasets" at bounding box center [70, 110] width 40 height 16
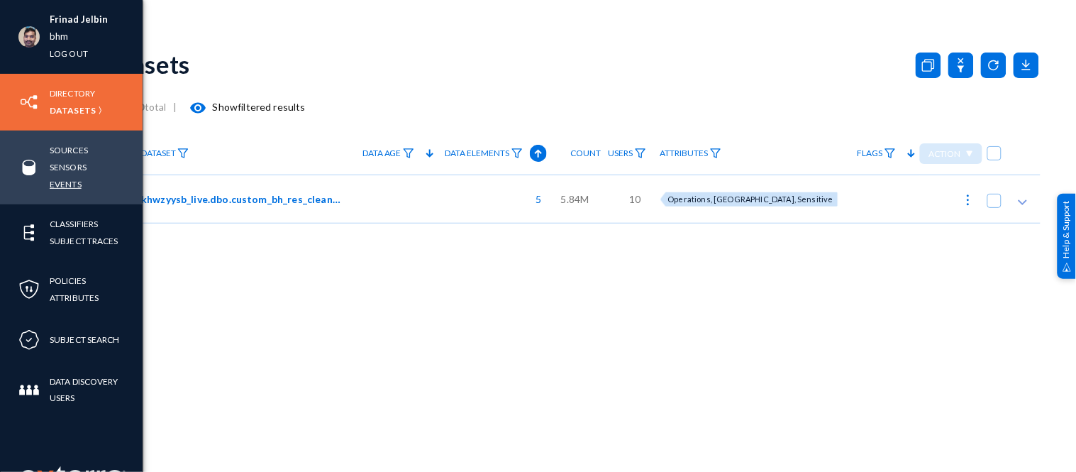
click at [69, 176] on link "Events" at bounding box center [66, 184] width 32 height 16
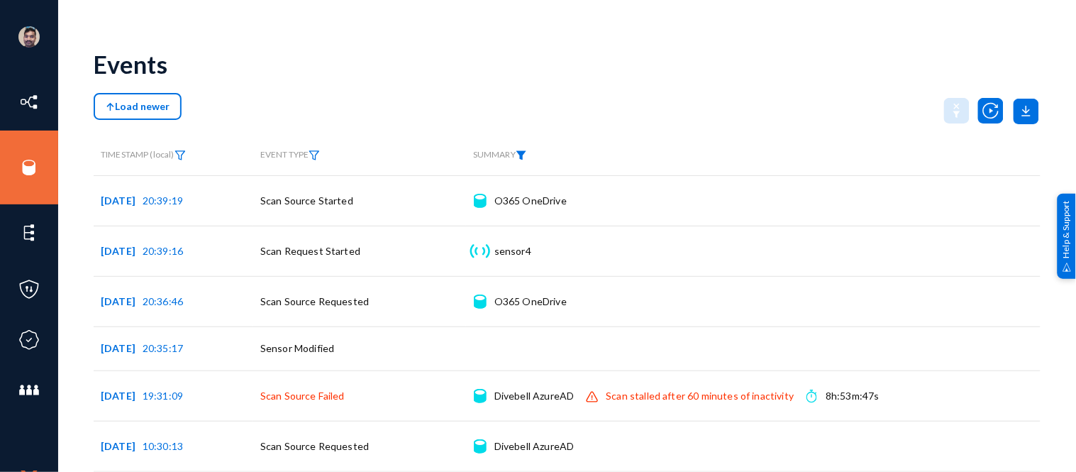
click at [525, 155] on img at bounding box center [521, 155] width 11 height 10
click at [516, 189] on span at bounding box center [542, 187] width 94 height 13
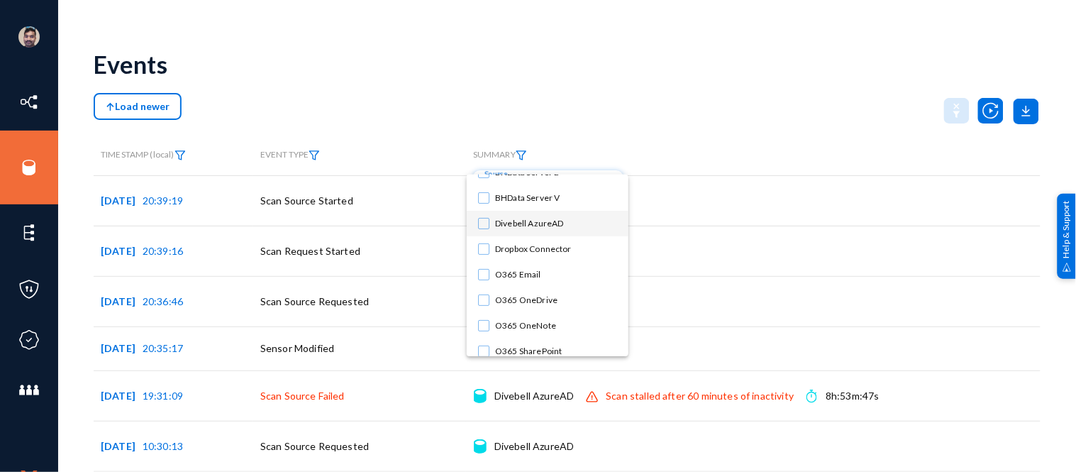
scroll to position [67, 0]
click at [486, 271] on mat-pseudo-checkbox at bounding box center [483, 273] width 11 height 11
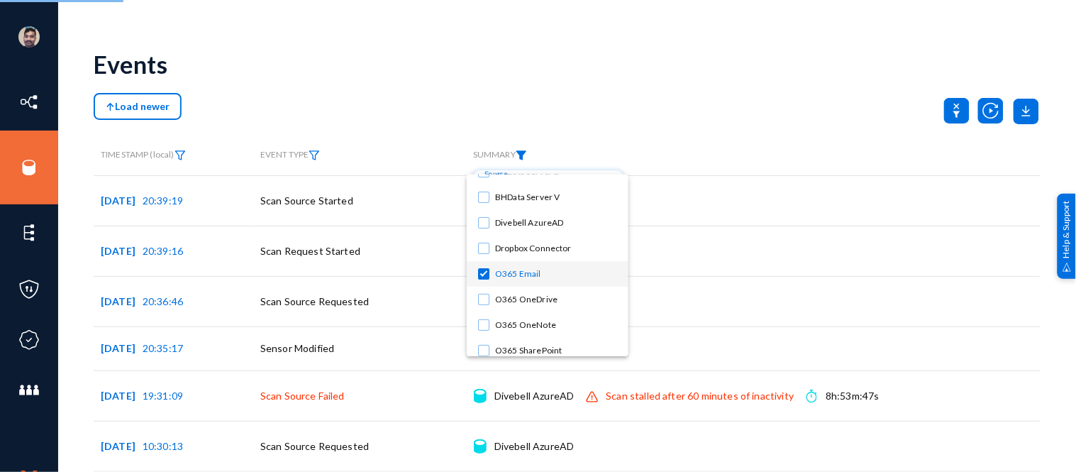
click at [729, 111] on div at bounding box center [538, 236] width 1076 height 472
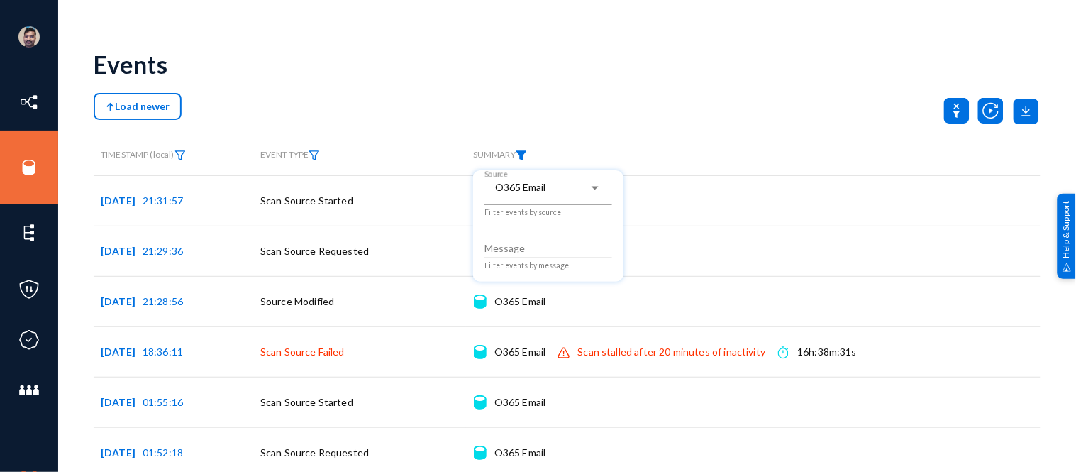
click at [704, 118] on div at bounding box center [538, 236] width 1076 height 472
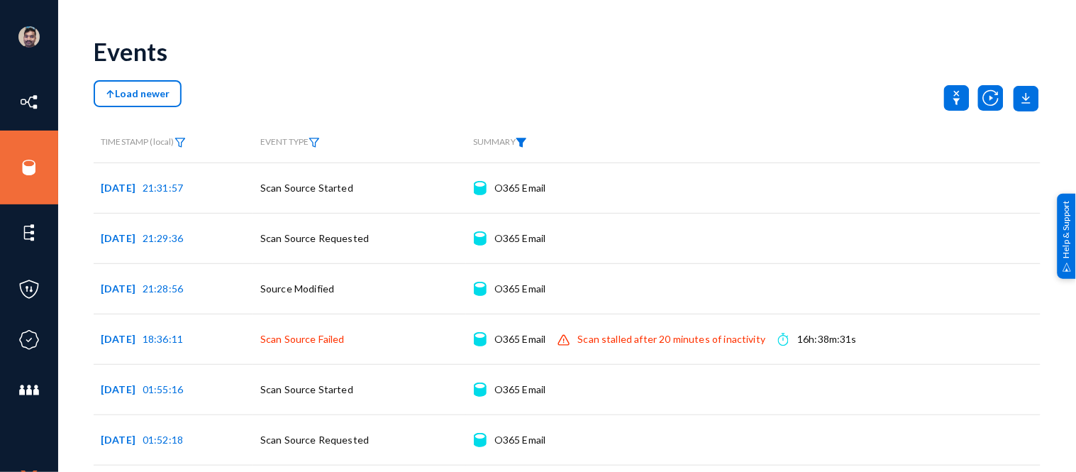
scroll to position [12, 0]
click at [709, 99] on div "Load newer" at bounding box center [567, 98] width 947 height 35
click at [637, 82] on div "Load newer" at bounding box center [567, 98] width 947 height 35
